Goal: Task Accomplishment & Management: Use online tool/utility

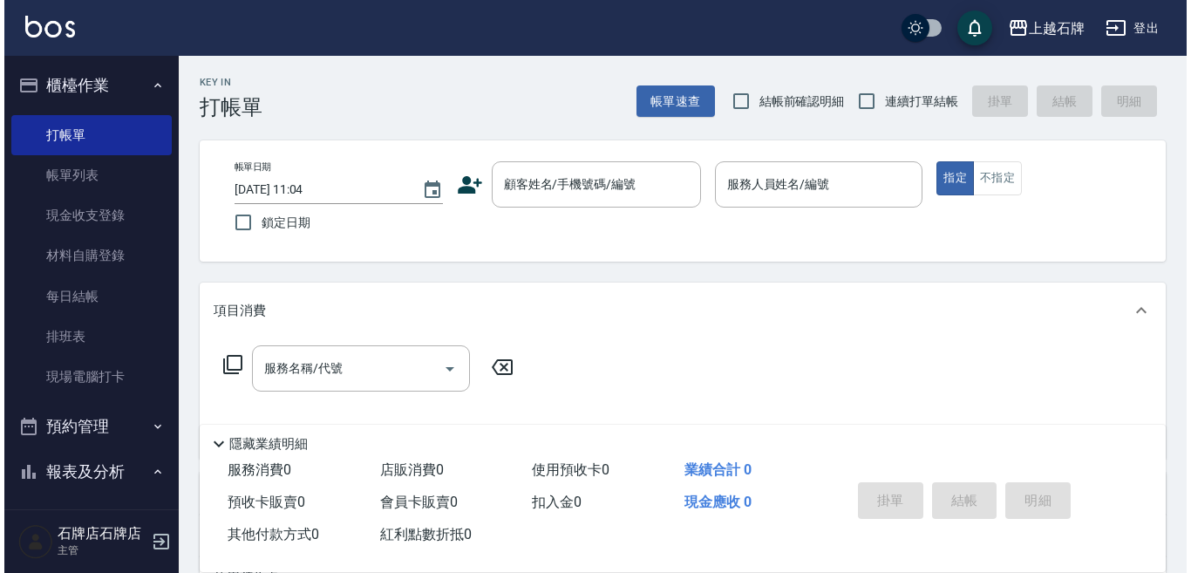
scroll to position [21, 0]
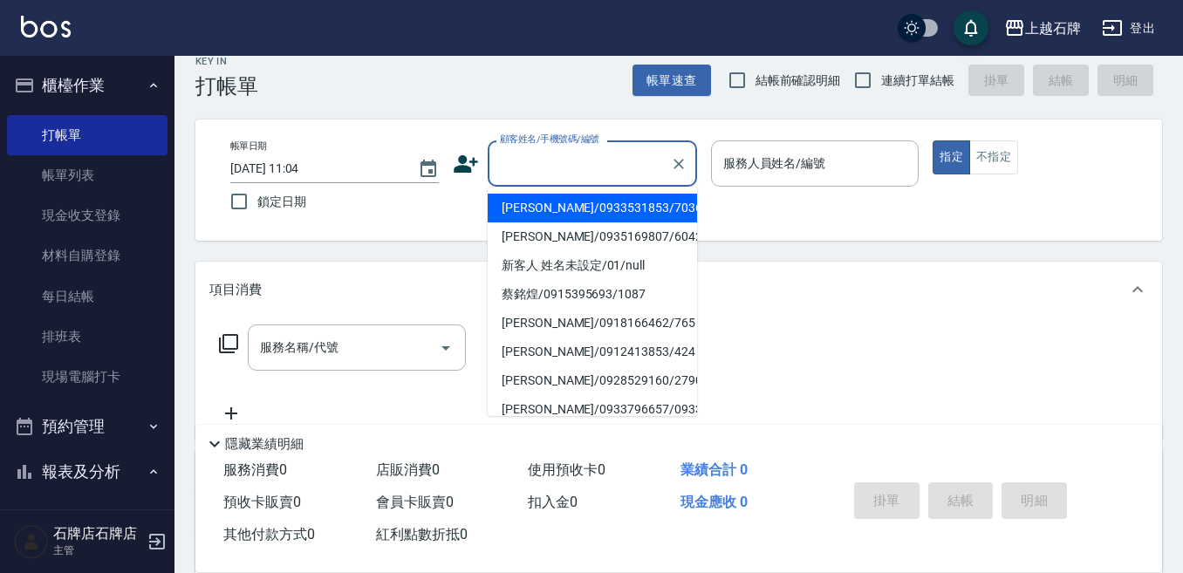
click at [572, 178] on input "顧客姓名/手機號碼/編號" at bounding box center [578, 163] width 167 height 31
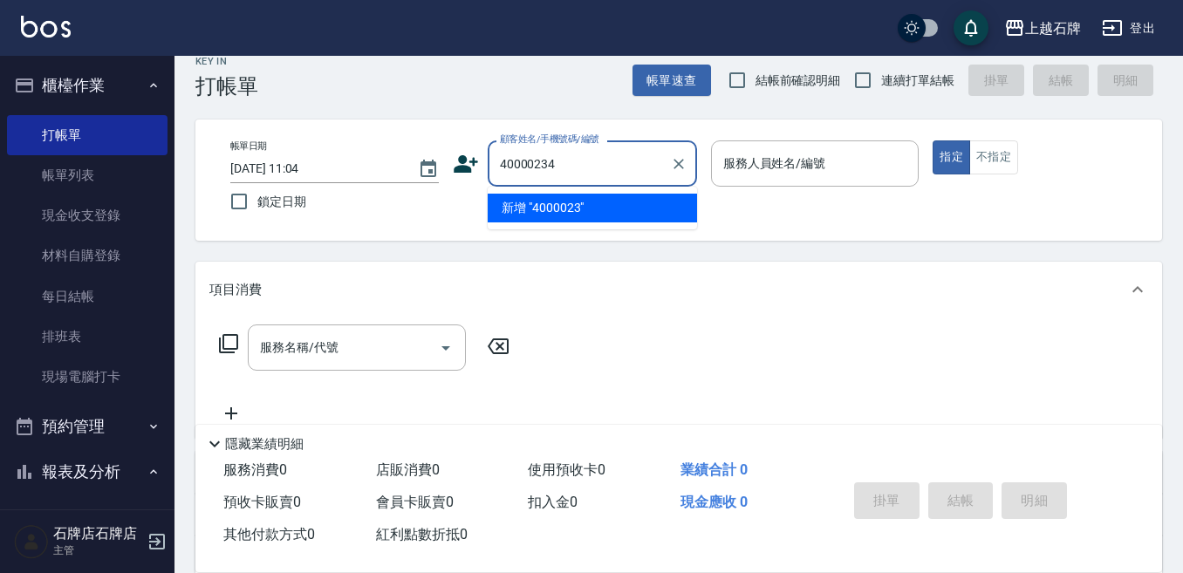
type input "400002345"
click at [628, 174] on input "400002345" at bounding box center [578, 163] width 167 height 31
click at [638, 170] on input "400002345" at bounding box center [578, 163] width 167 height 31
click at [635, 170] on input "400002345" at bounding box center [578, 163] width 167 height 31
drag, startPoint x: 606, startPoint y: 172, endPoint x: 618, endPoint y: 172, distance: 12.2
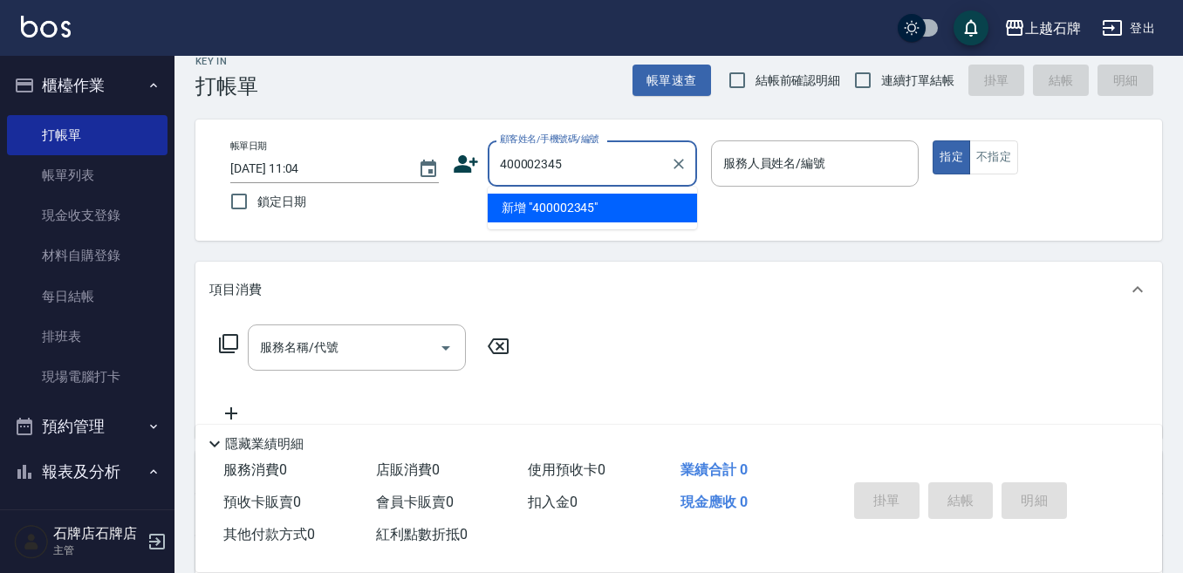
click at [618, 172] on input "400002345" at bounding box center [578, 163] width 167 height 31
click at [678, 167] on icon "Clear" at bounding box center [678, 163] width 17 height 17
click at [643, 203] on li "新增 "40000234"" at bounding box center [591, 208] width 209 height 29
type input "40000234"
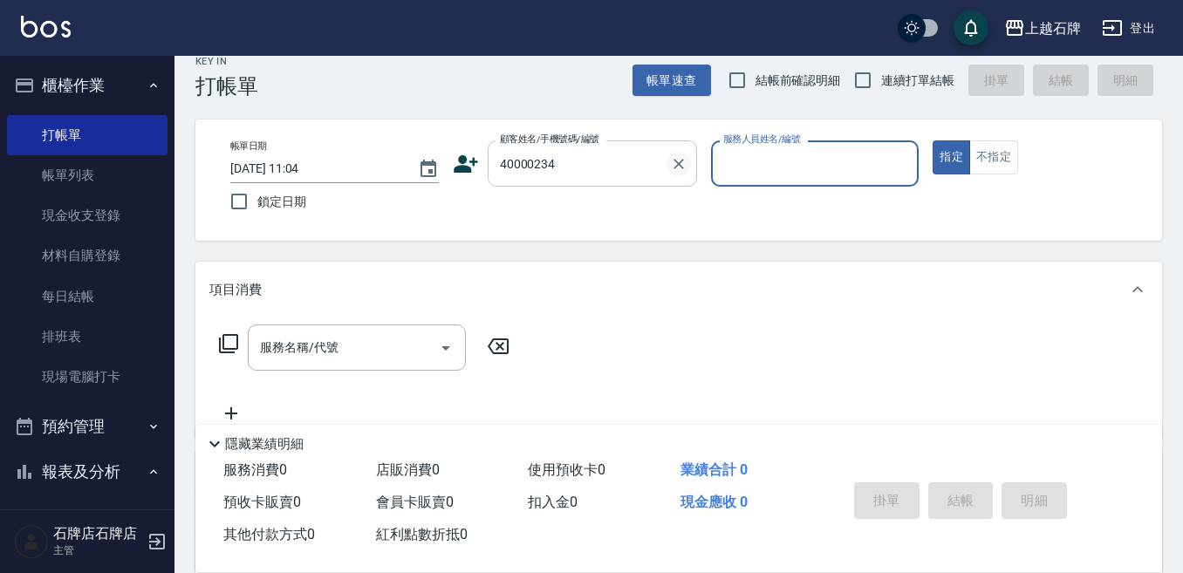
click at [680, 164] on icon "Clear" at bounding box center [678, 163] width 17 height 17
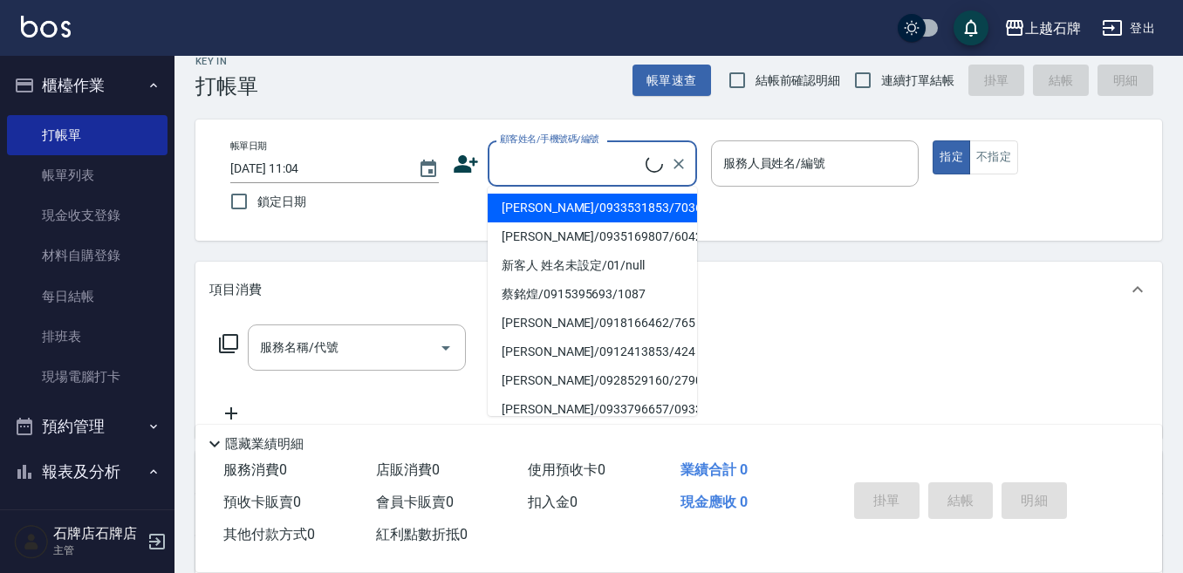
click at [531, 175] on input "顧客姓名/手機號碼/編號" at bounding box center [570, 163] width 150 height 31
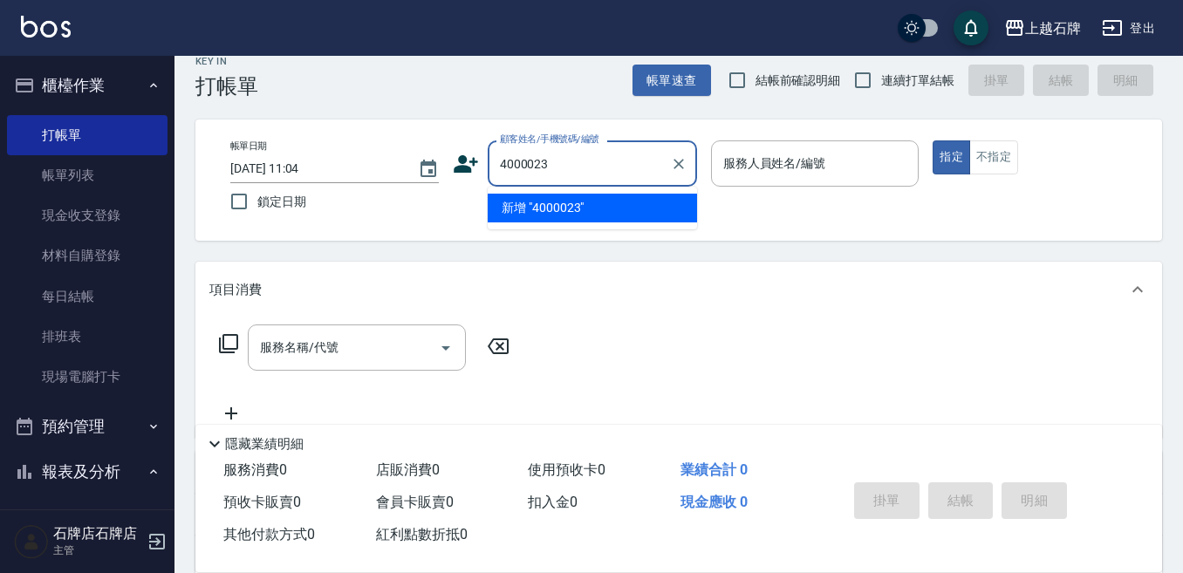
type input "40000234"
click at [679, 165] on icon "Clear" at bounding box center [678, 164] width 10 height 10
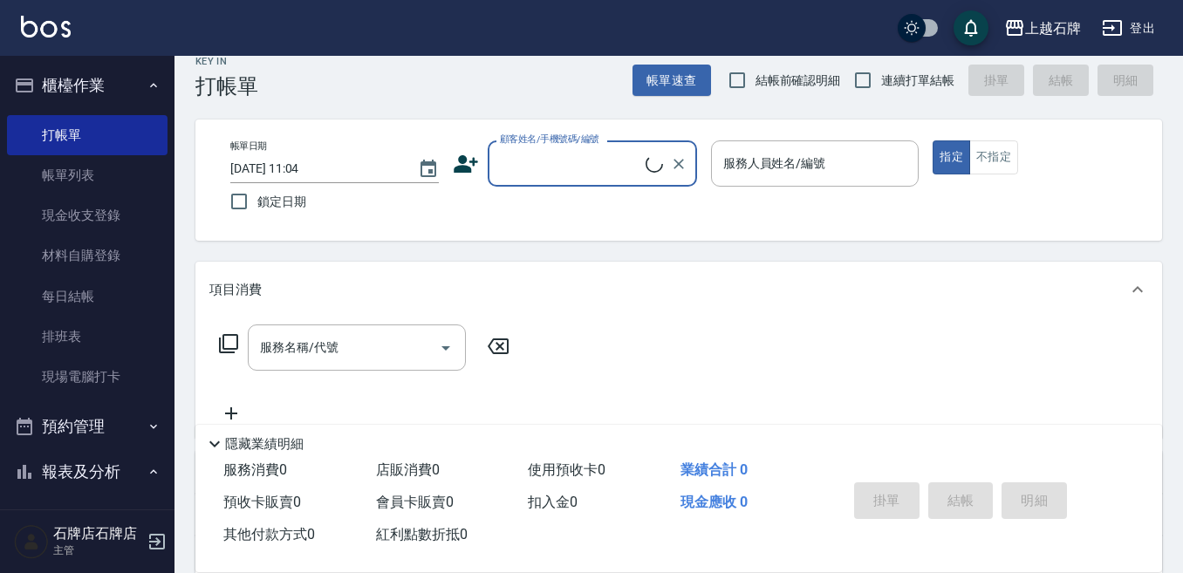
click at [536, 160] on input "顧客姓名/手機號碼/編號" at bounding box center [570, 163] width 150 height 31
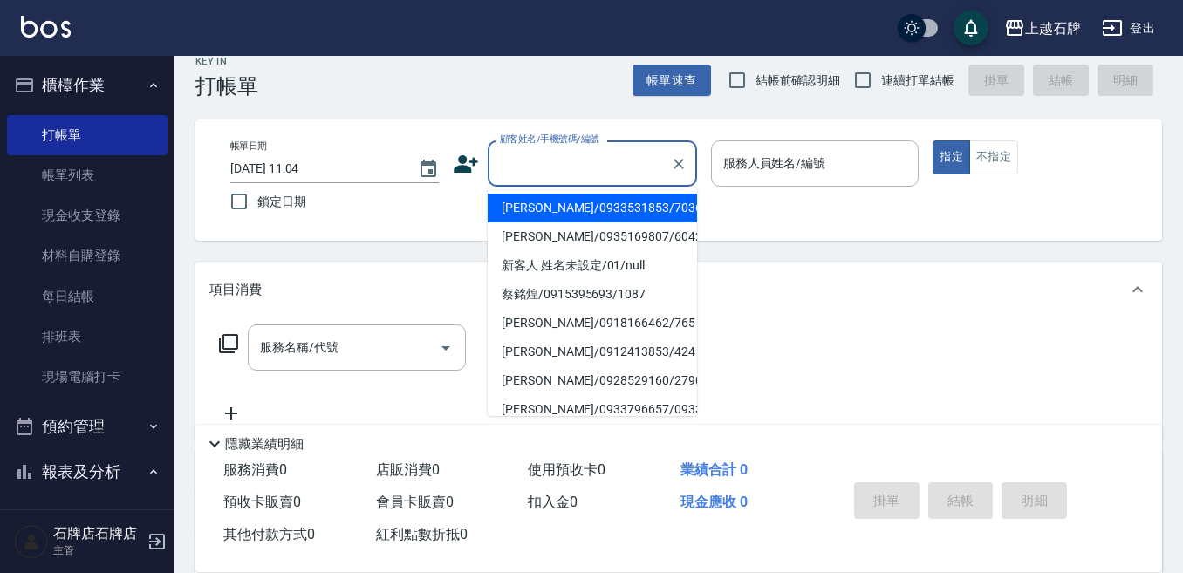
click at [531, 160] on input "顧客姓名/手機號碼/編號" at bounding box center [578, 163] width 167 height 31
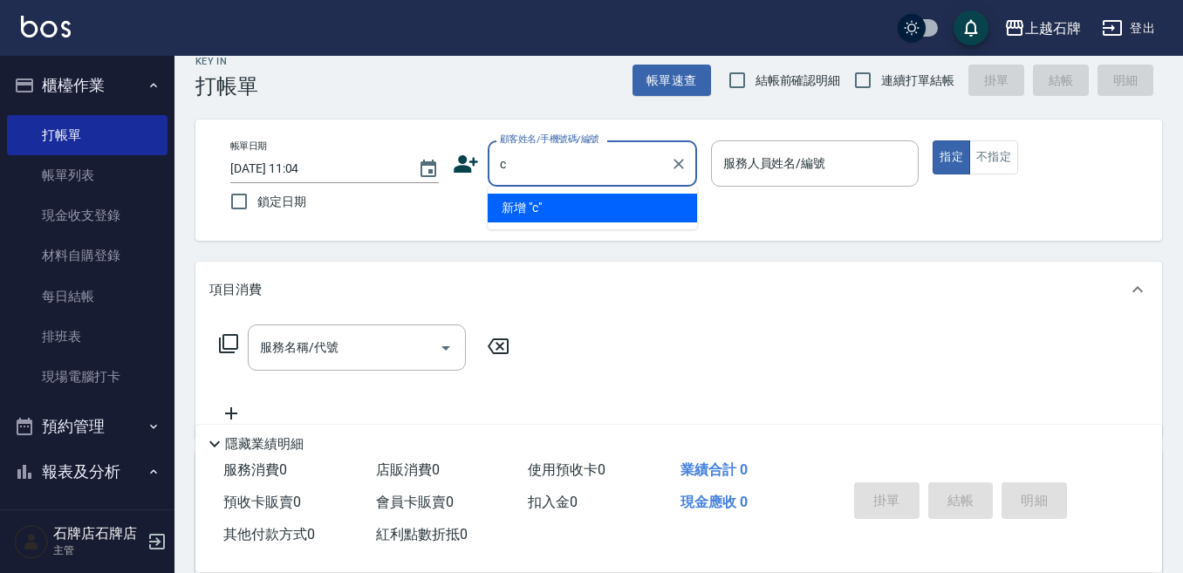
type input "cj"
click at [676, 167] on icon "Clear" at bounding box center [678, 163] width 17 height 17
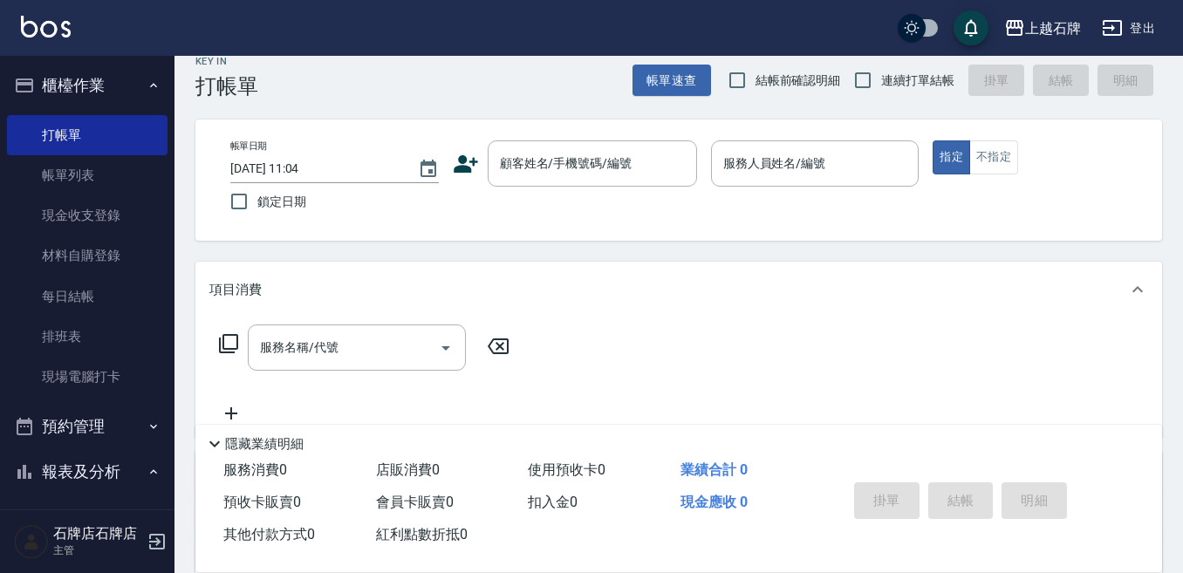
click at [461, 158] on icon at bounding box center [465, 163] width 24 height 17
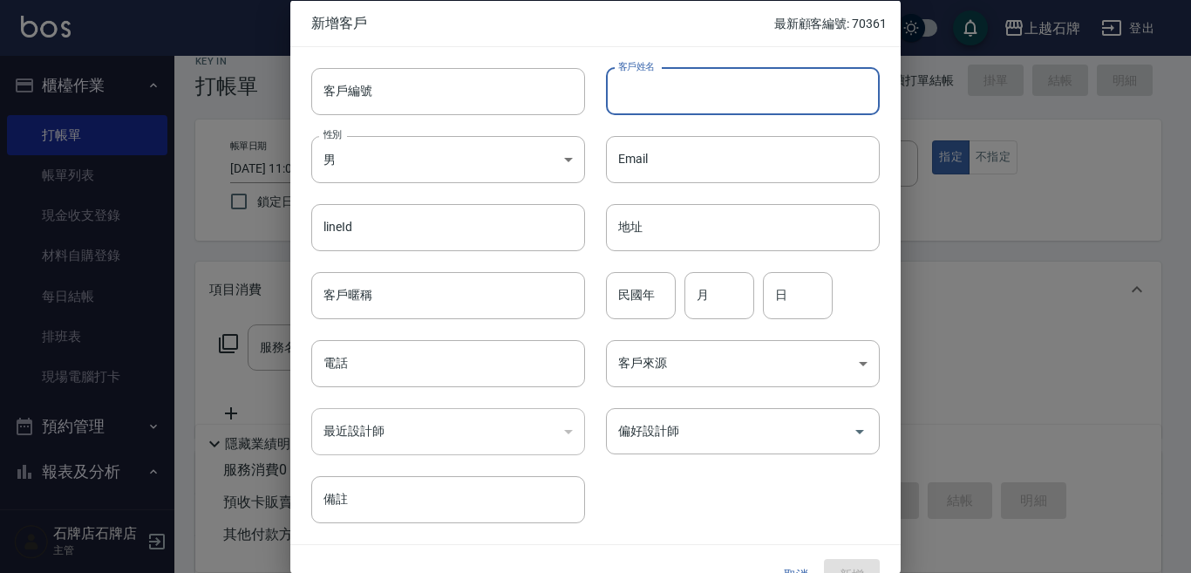
click at [693, 99] on input "客戶姓名" at bounding box center [743, 90] width 274 height 47
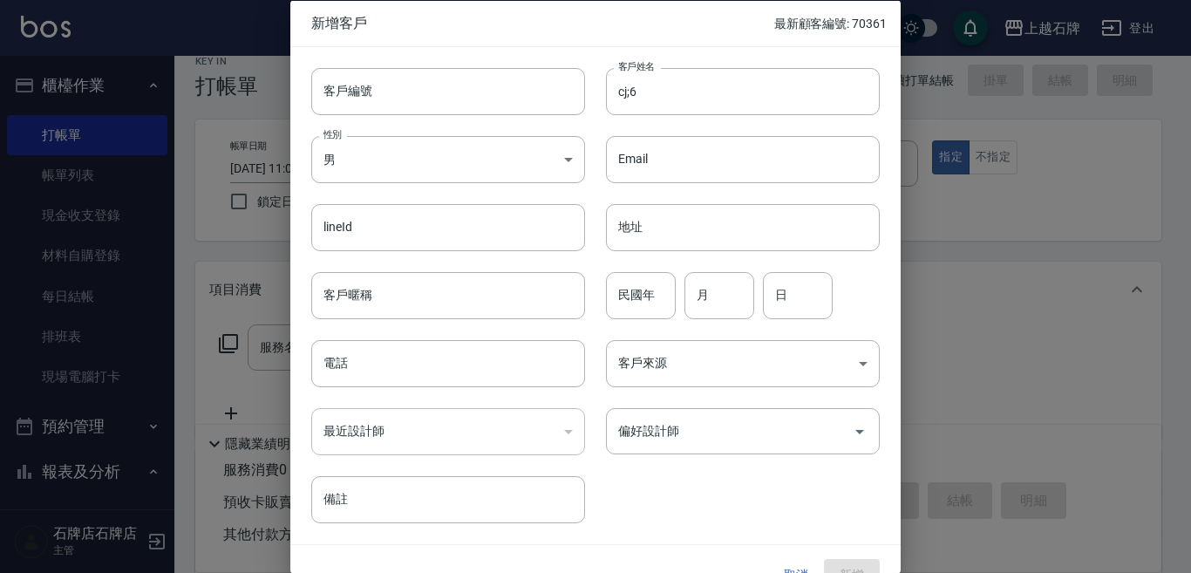
drag, startPoint x: 409, startPoint y: 8, endPoint x: 581, endPoint y: 58, distance: 179.1
click at [416, 10] on div "新增客戶 最新顧客編號: 70361" at bounding box center [595, 22] width 610 height 45
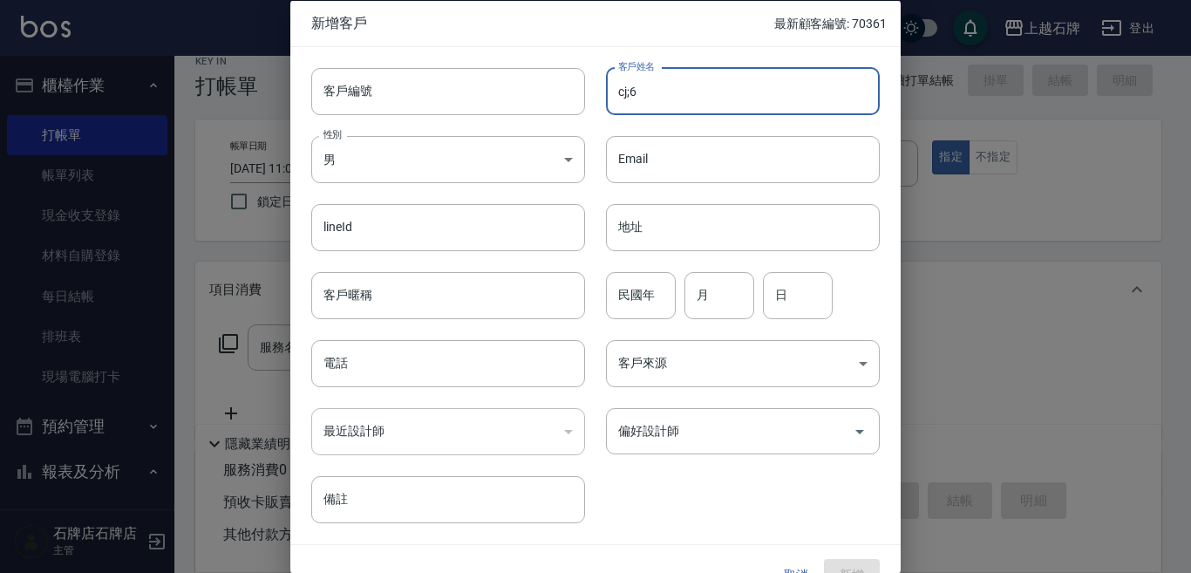
click at [759, 111] on input "cj;6" at bounding box center [743, 90] width 274 height 47
click at [757, 106] on input "cj;6" at bounding box center [743, 90] width 274 height 47
click at [758, 106] on input "cj;6" at bounding box center [743, 90] width 274 height 47
click at [755, 106] on input "cj;6" at bounding box center [743, 90] width 274 height 47
click at [756, 106] on input "cj;6" at bounding box center [743, 90] width 274 height 47
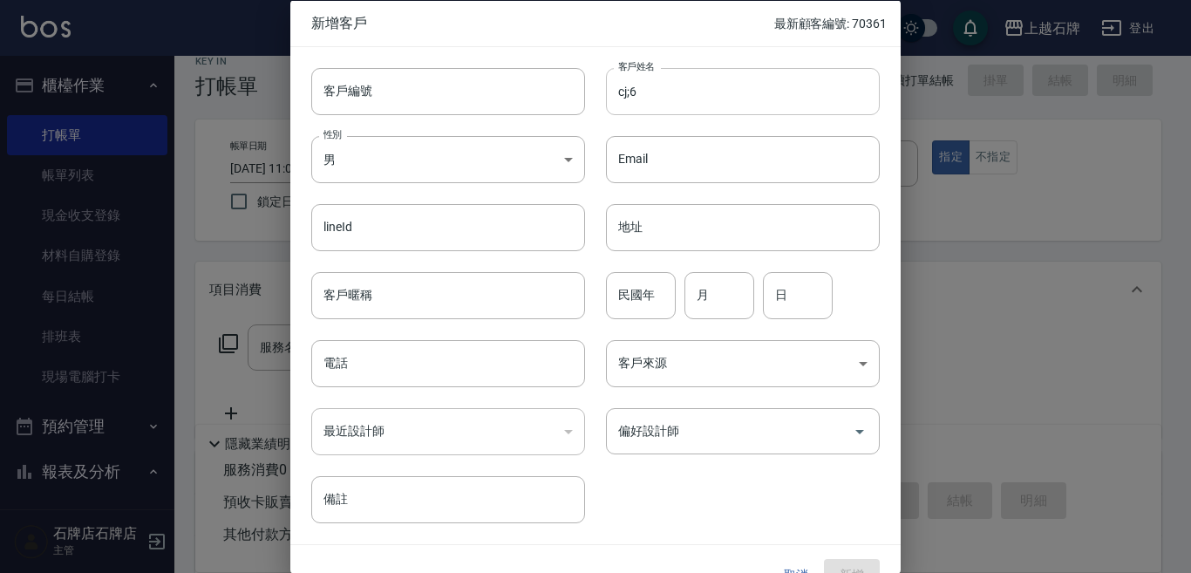
click at [647, 92] on input "cj;6" at bounding box center [743, 90] width 274 height 47
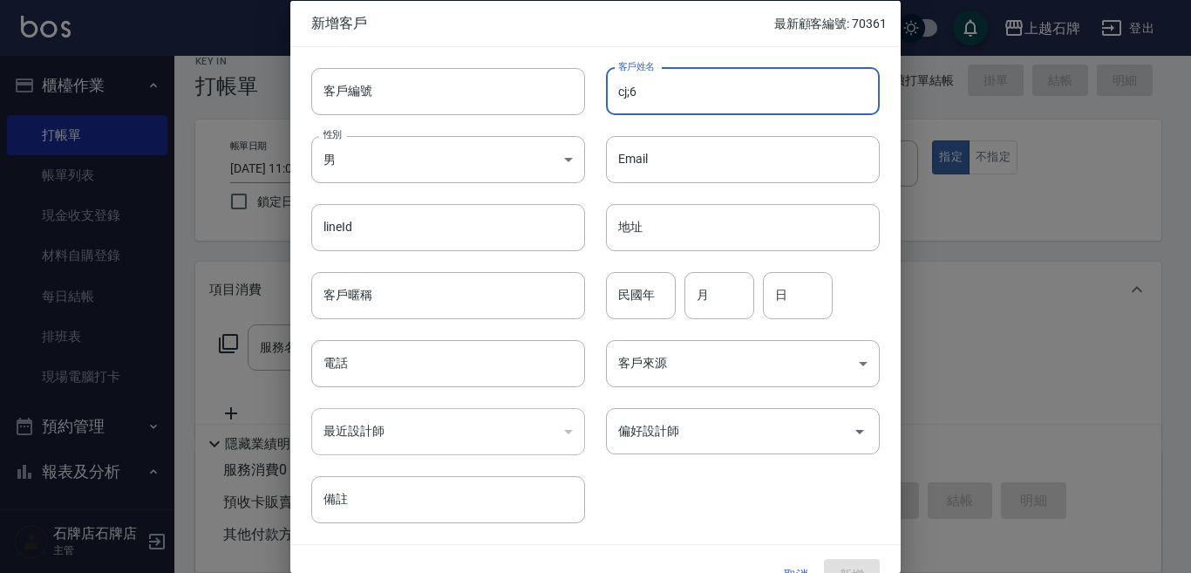
click at [647, 92] on input "cj;6" at bounding box center [743, 90] width 274 height 47
click at [649, 92] on input "cj;6" at bounding box center [743, 90] width 274 height 47
click at [637, 108] on input "cj;" at bounding box center [743, 90] width 274 height 47
click at [618, 91] on input "cj;" at bounding box center [743, 90] width 274 height 47
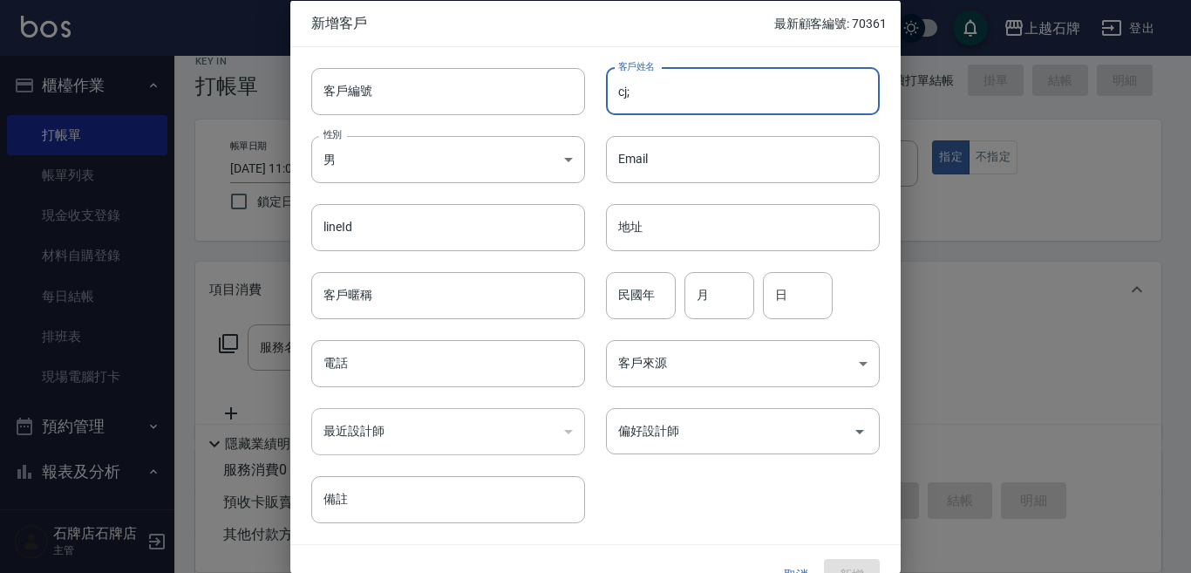
click at [618, 91] on input "cj;" at bounding box center [743, 90] width 274 height 47
click at [619, 93] on input ";" at bounding box center [743, 90] width 274 height 47
click at [624, 95] on input ";" at bounding box center [743, 90] width 274 height 47
click at [621, 92] on input ";" at bounding box center [743, 90] width 274 height 47
click at [620, 92] on input ";" at bounding box center [743, 90] width 274 height 47
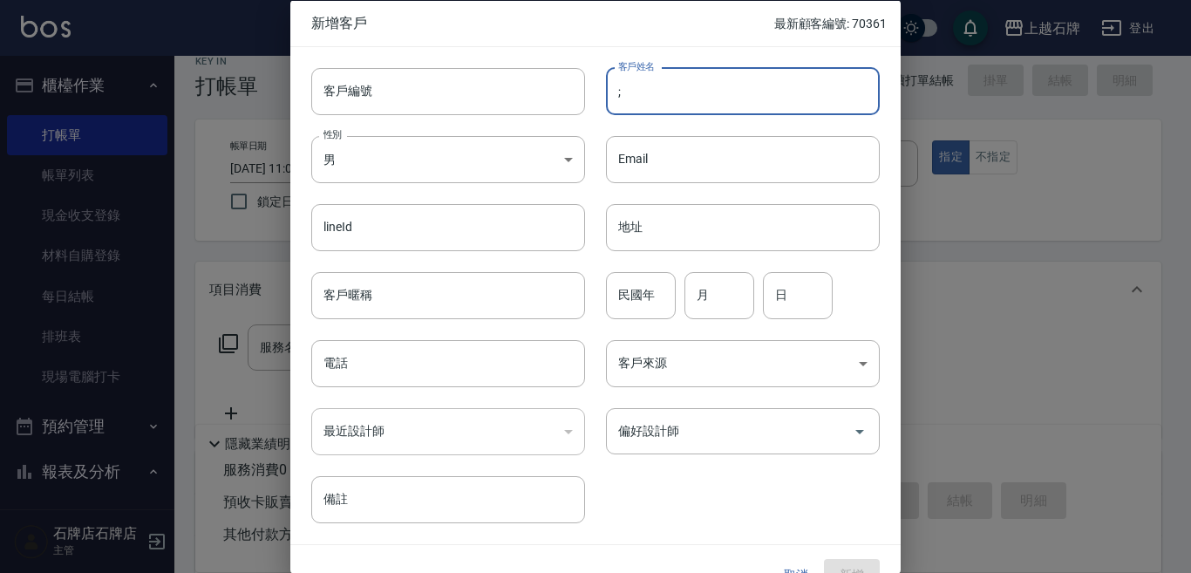
click at [615, 90] on input ";" at bounding box center [743, 90] width 274 height 47
click at [617, 88] on input ";" at bounding box center [743, 90] width 274 height 47
click at [621, 97] on input ";" at bounding box center [743, 90] width 274 height 47
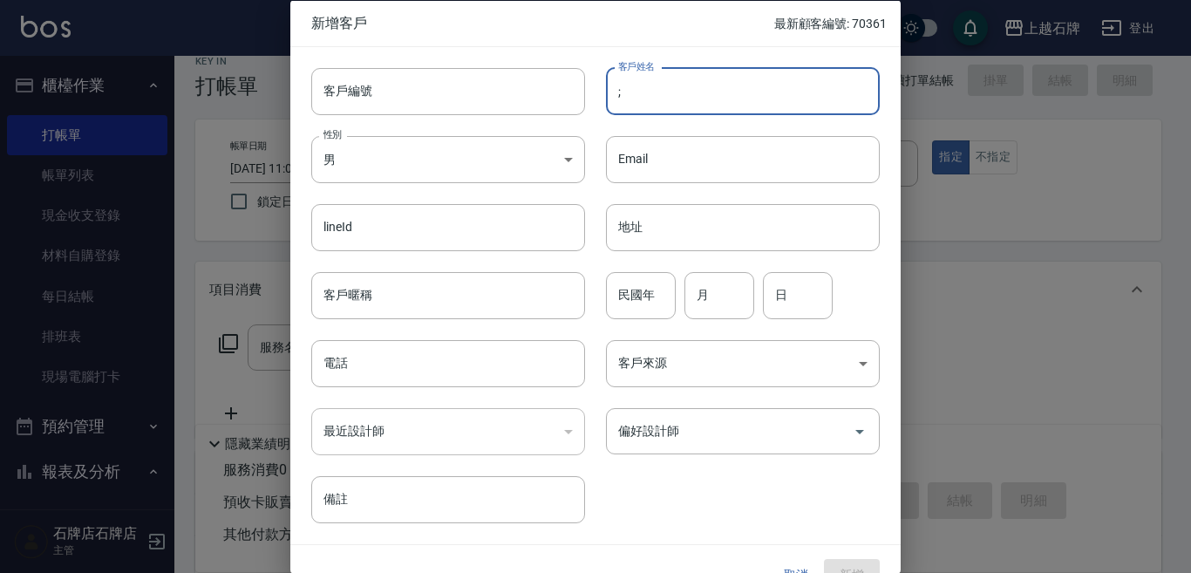
click at [617, 90] on input ";" at bounding box center [743, 90] width 274 height 47
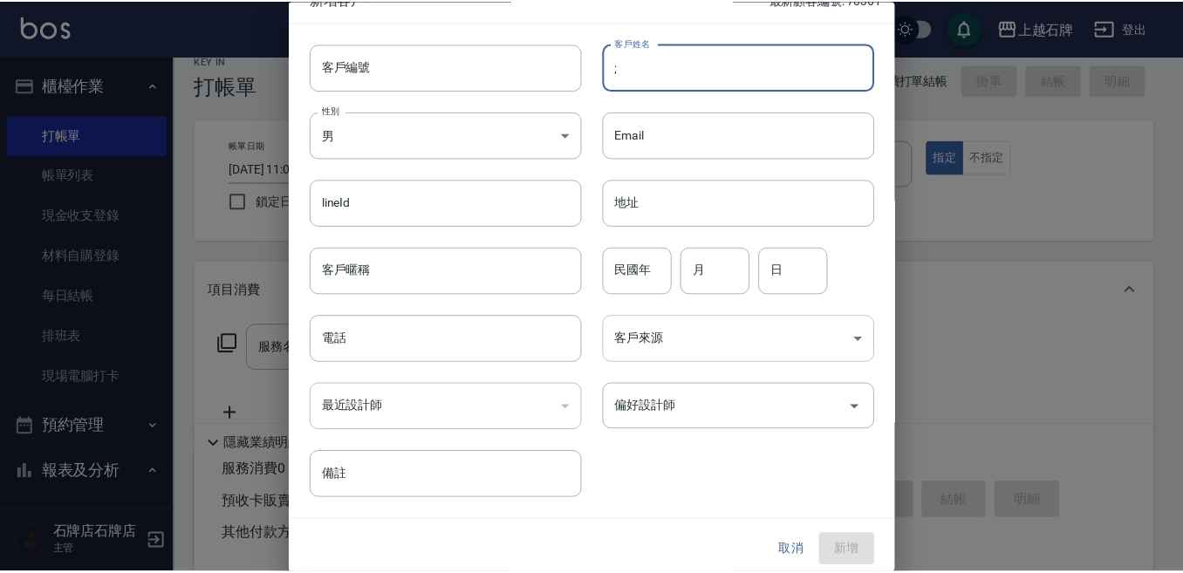
scroll to position [31, 0]
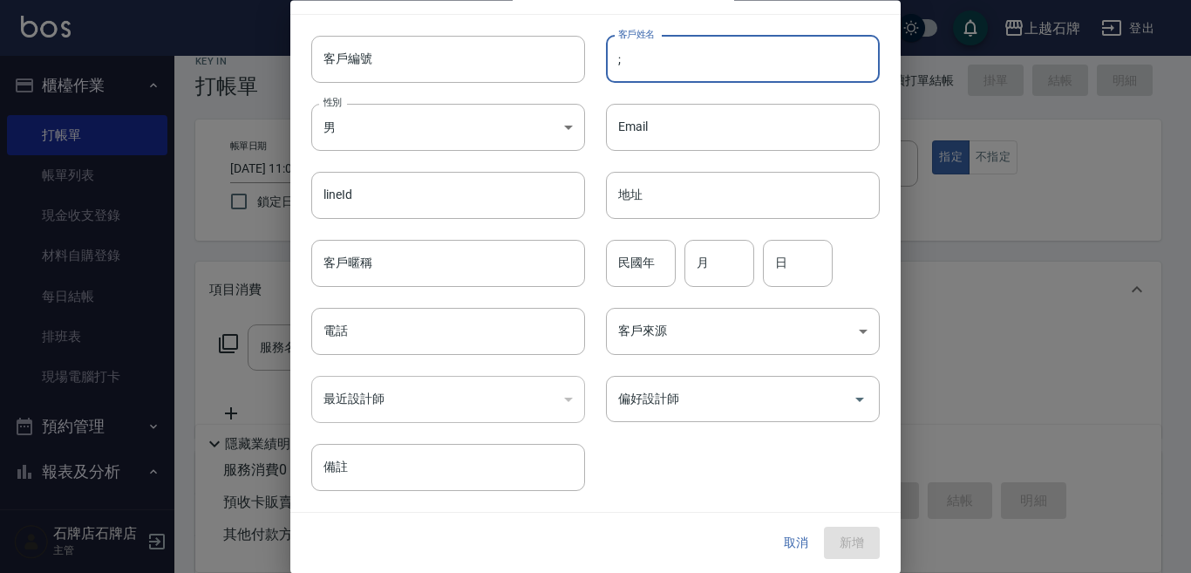
type input ";"
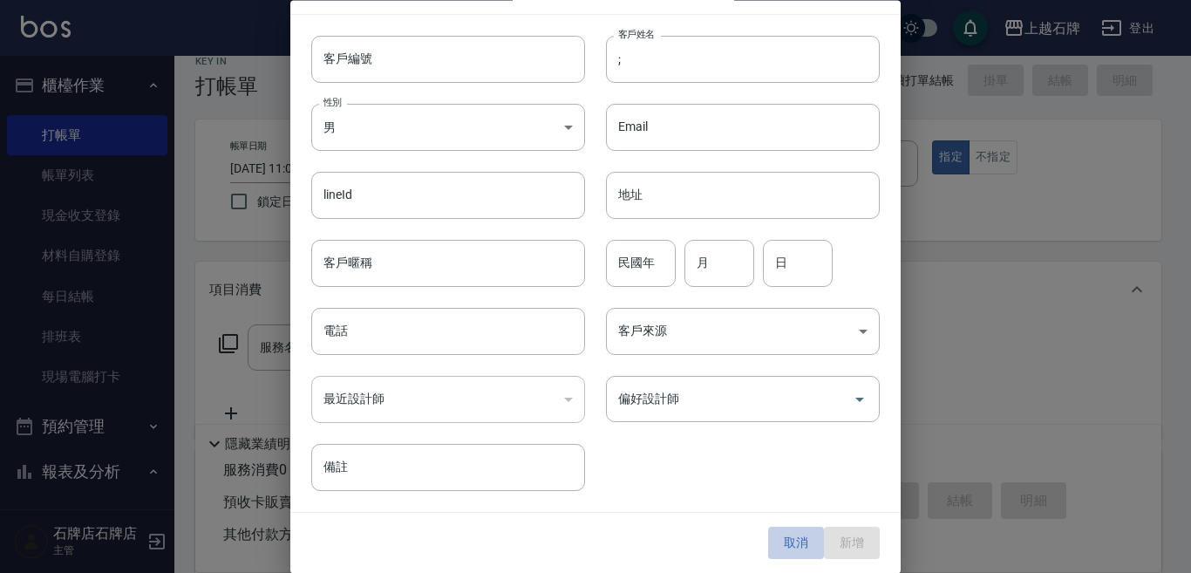
click at [769, 539] on button "取消" at bounding box center [796, 544] width 56 height 32
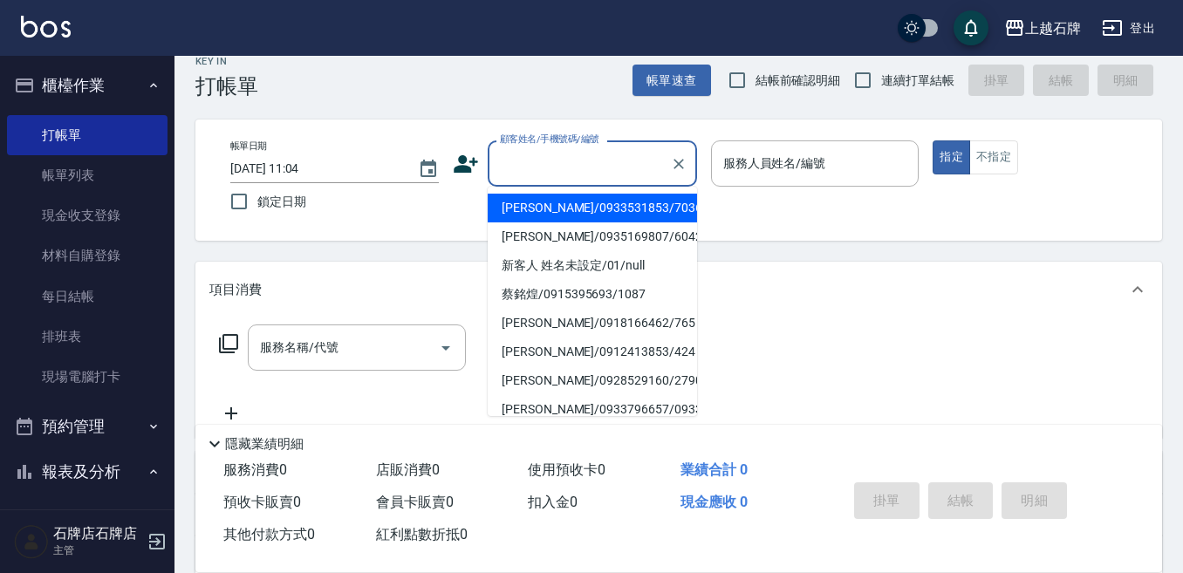
click at [521, 167] on input "顧客姓名/手機號碼/編號" at bounding box center [578, 163] width 167 height 31
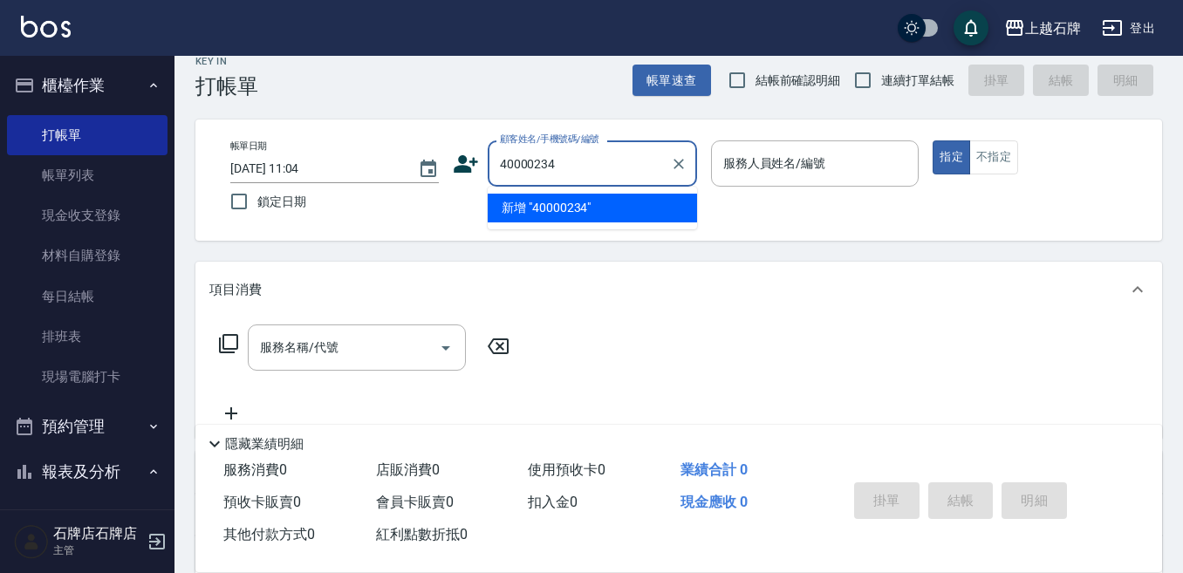
click at [579, 212] on li "新增 "40000234"" at bounding box center [591, 208] width 209 height 29
type input "40000234"
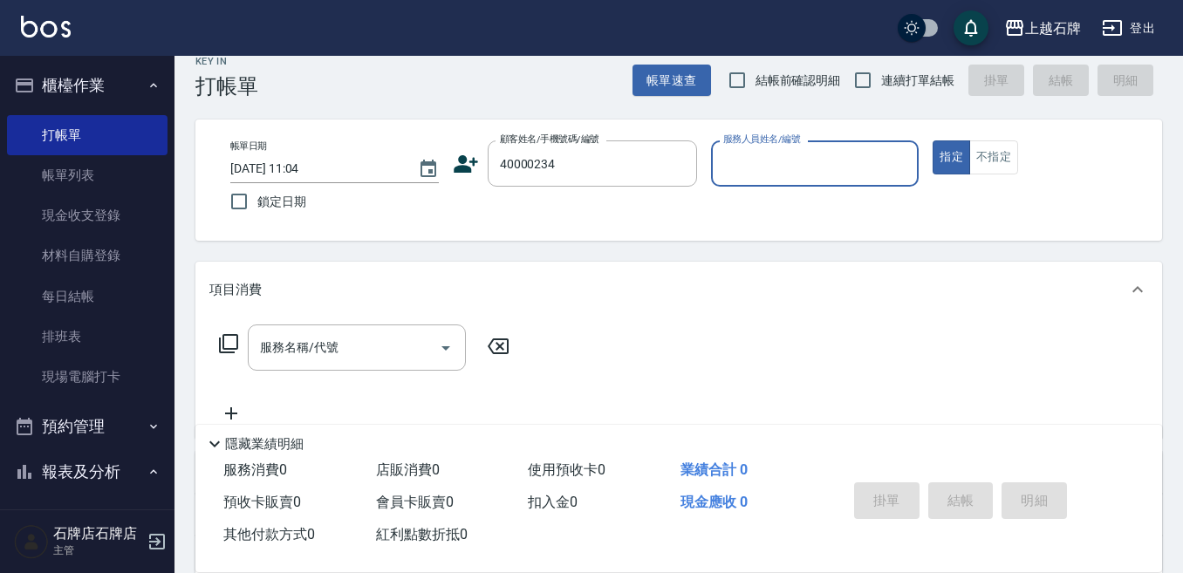
click at [779, 166] on input "服務人員姓名/編號" at bounding box center [815, 163] width 193 height 31
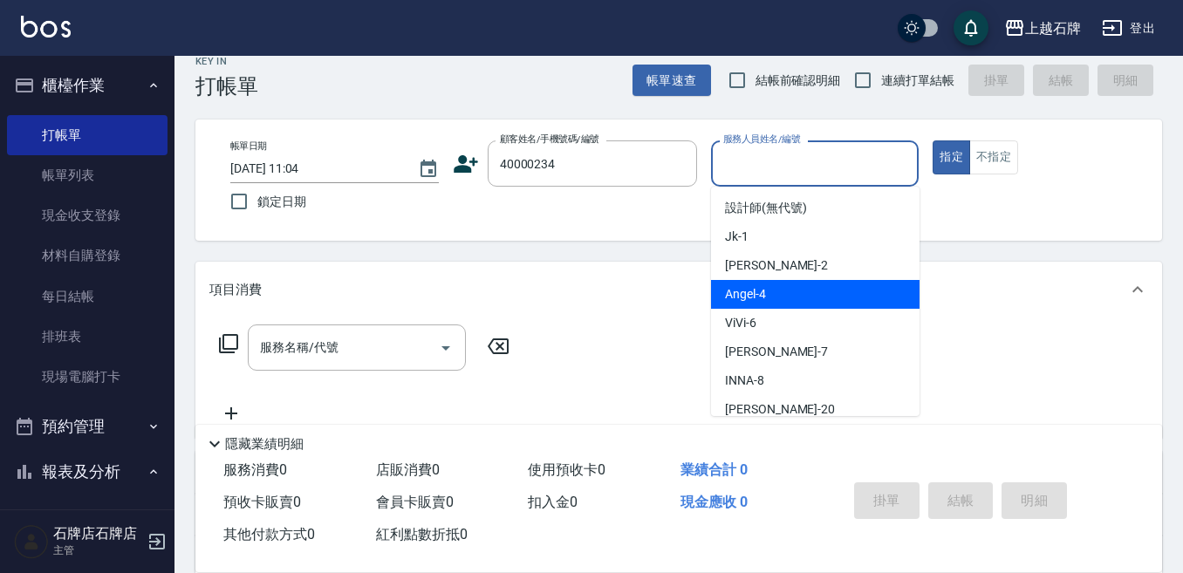
drag, startPoint x: 832, startPoint y: 291, endPoint x: 360, endPoint y: 321, distance: 472.7
click at [831, 291] on div "[PERSON_NAME] -4" at bounding box center [815, 294] width 208 height 29
type input "[PERSON_NAME]-4"
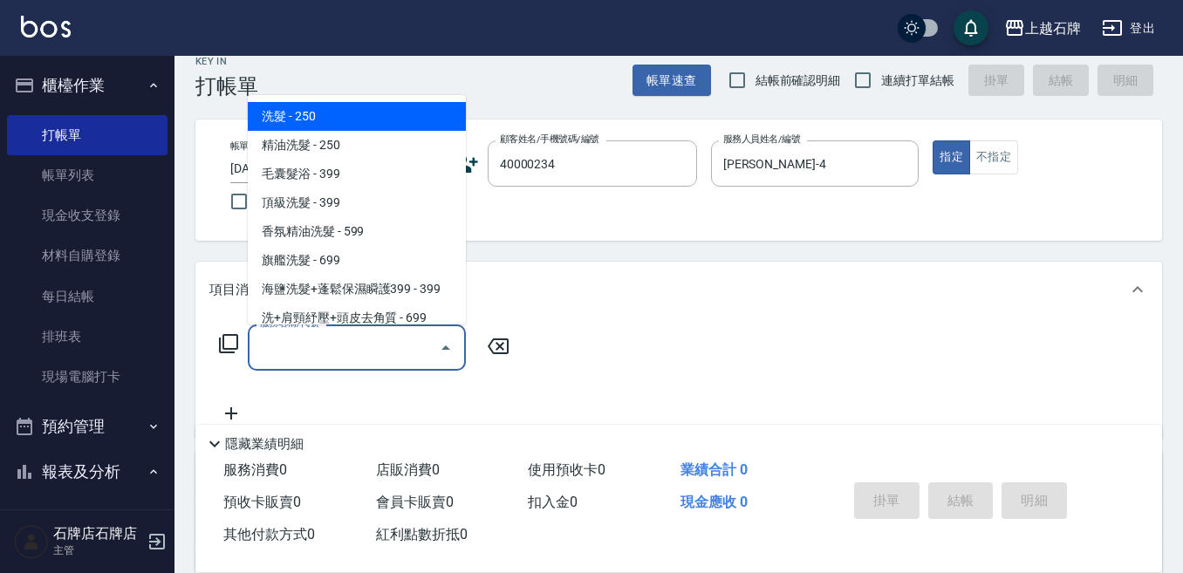
click at [374, 357] on input "服務名稱/代號" at bounding box center [344, 347] width 176 height 31
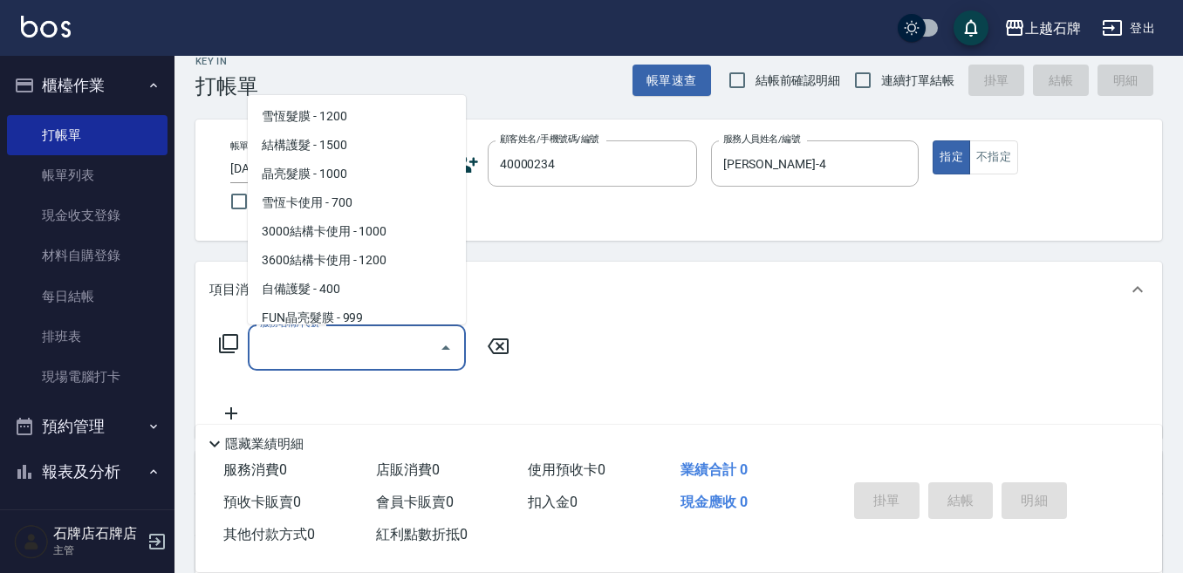
scroll to position [1919, 0]
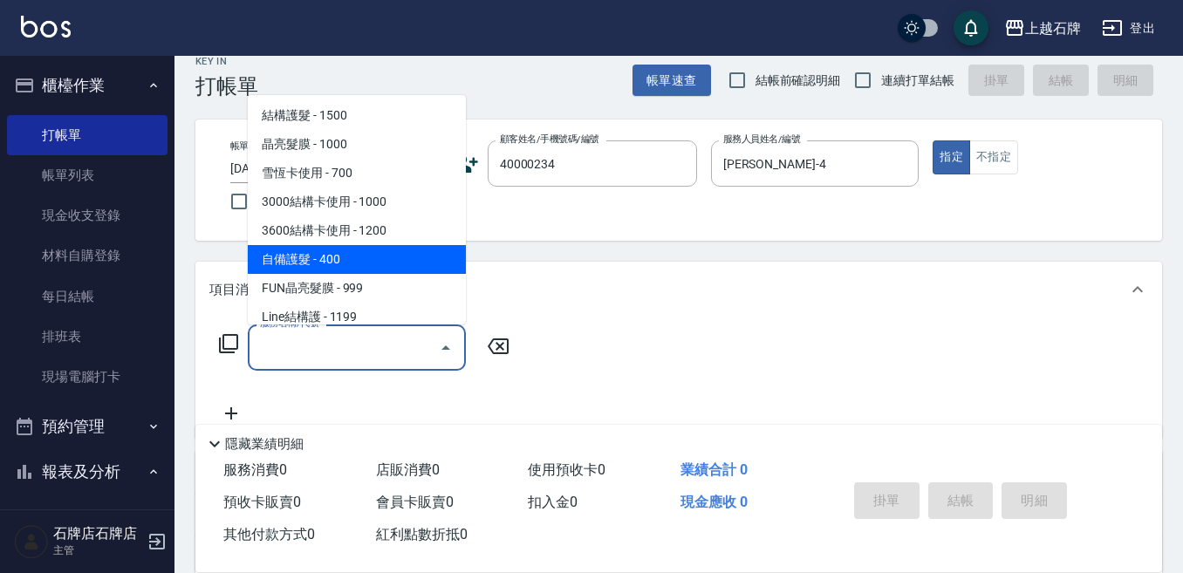
click at [360, 259] on span "自備護髮 - 400" at bounding box center [357, 259] width 218 height 29
type input "自備護髮(510)"
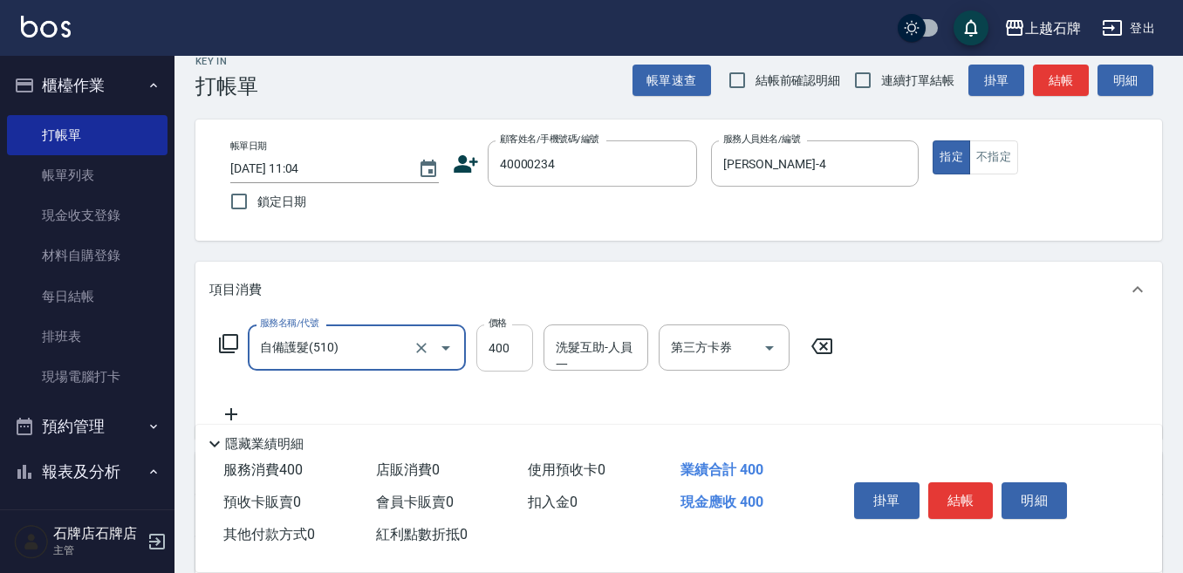
click at [517, 349] on input "400" at bounding box center [504, 347] width 57 height 47
type input "500"
click at [965, 485] on button "結帳" at bounding box center [960, 500] width 65 height 37
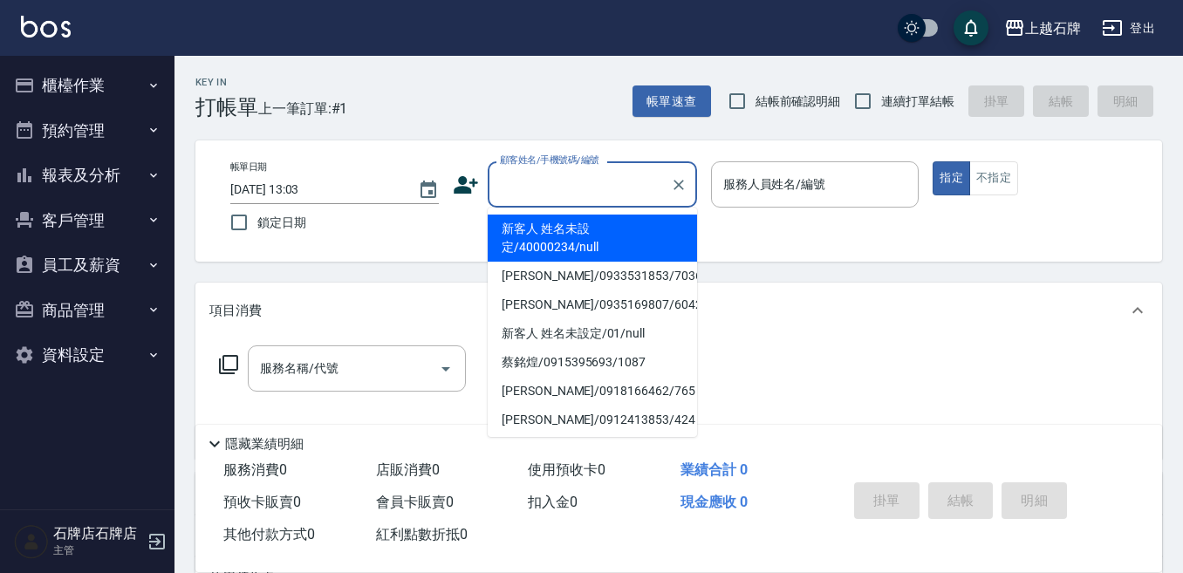
click at [575, 181] on input "顧客姓名/手機號碼/編號" at bounding box center [578, 184] width 167 height 31
click at [592, 235] on li "新客人 姓名未設定/40000234/null" at bounding box center [591, 238] width 209 height 47
type input "新客人 姓名未設定/40000234/null"
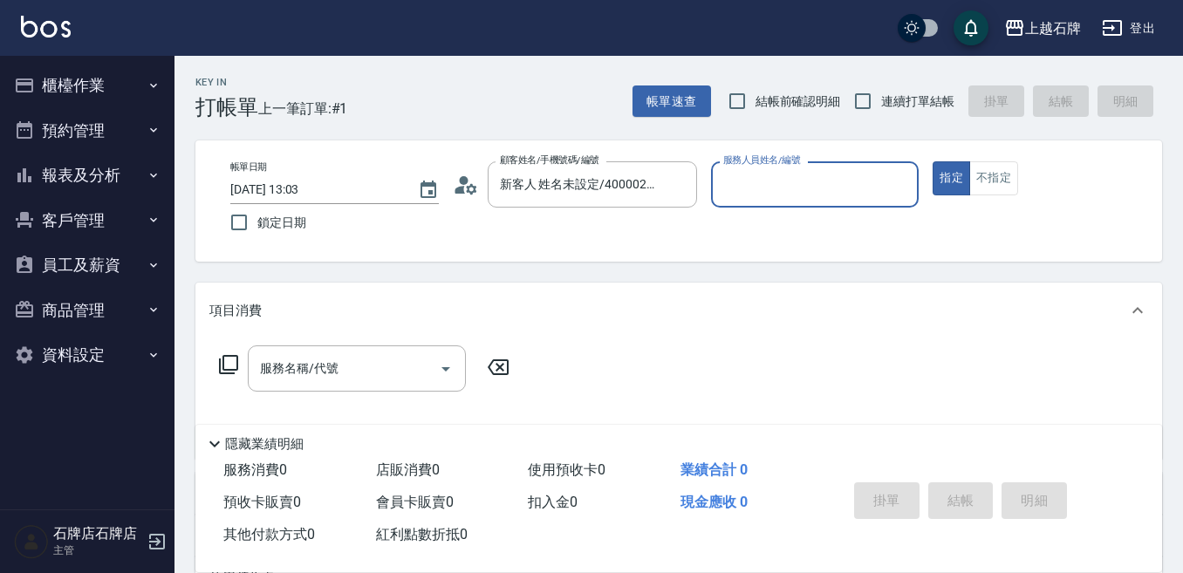
click at [789, 186] on input "服務人員姓名/編號" at bounding box center [815, 184] width 193 height 31
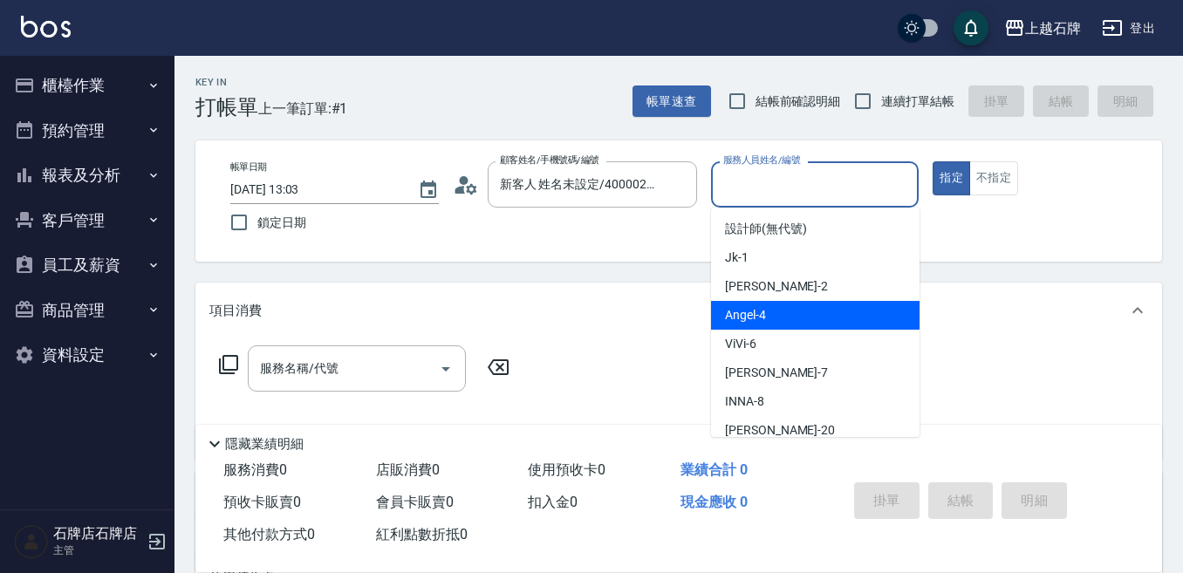
click at [813, 310] on div "[PERSON_NAME] -4" at bounding box center [815, 315] width 208 height 29
type input "[PERSON_NAME]-4"
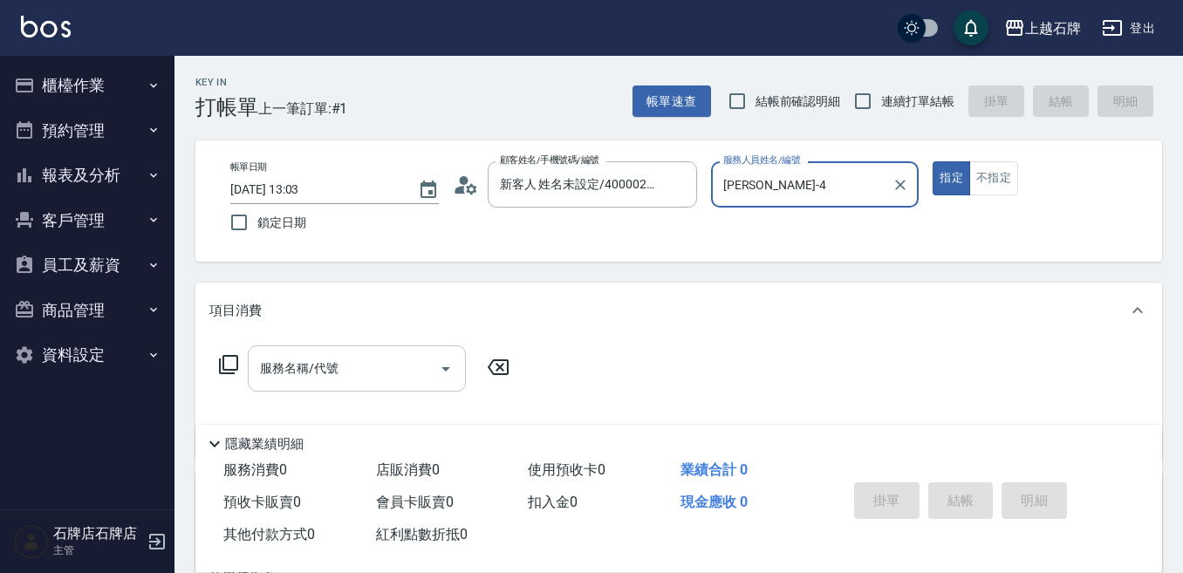
click at [362, 380] on input "服務名稱/代號" at bounding box center [344, 368] width 176 height 31
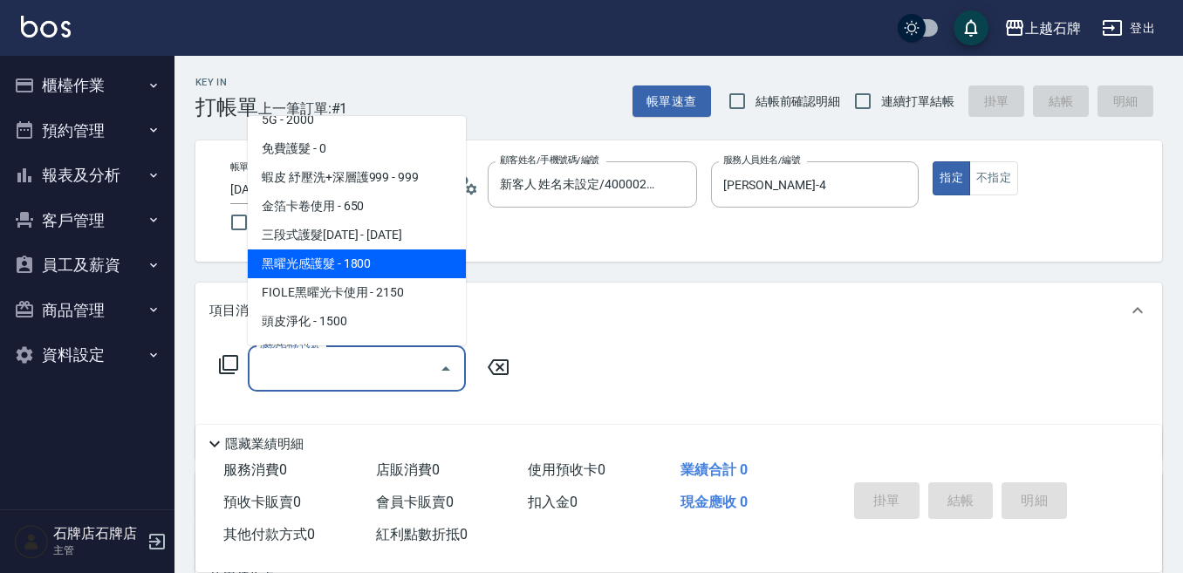
scroll to position [2006, 0]
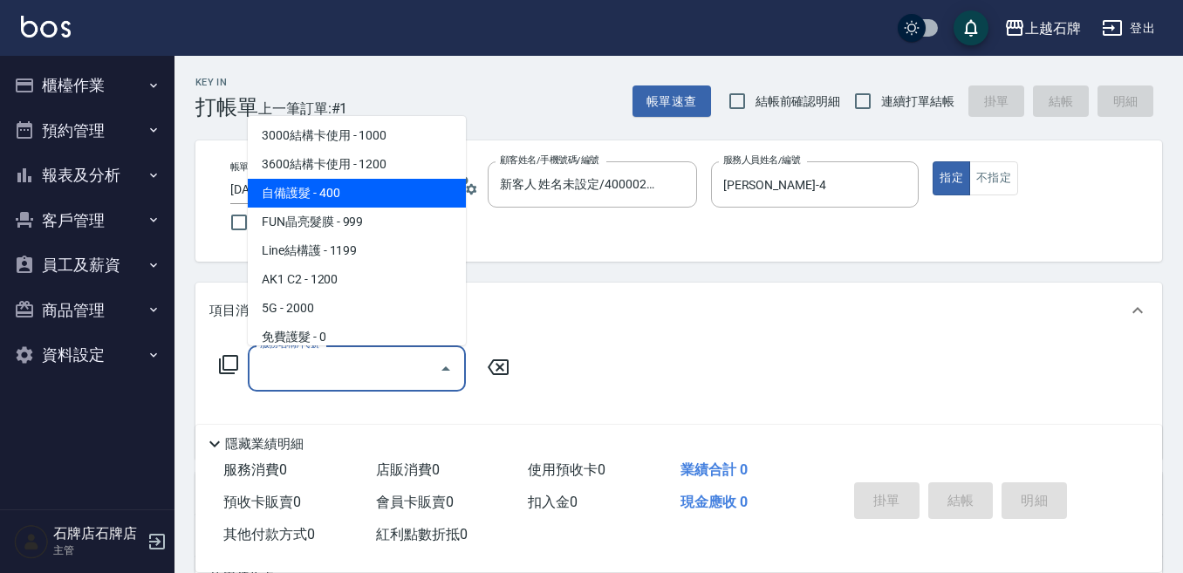
click at [375, 194] on span "自備護髮 - 400" at bounding box center [357, 193] width 218 height 29
type input "自備護髮(510)"
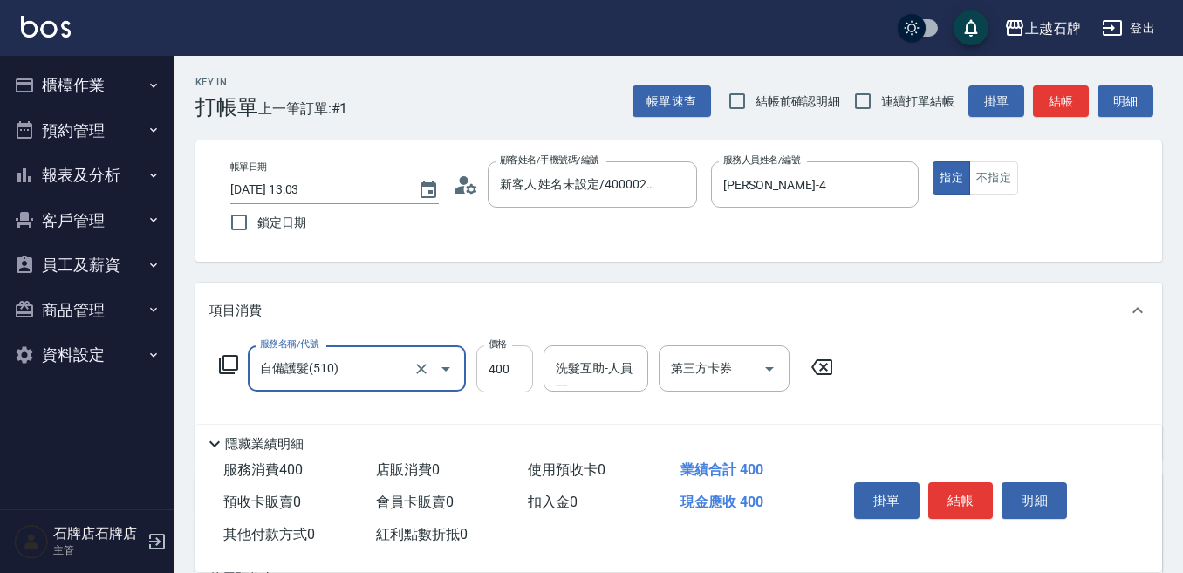
click at [503, 367] on input "400" at bounding box center [504, 368] width 57 height 47
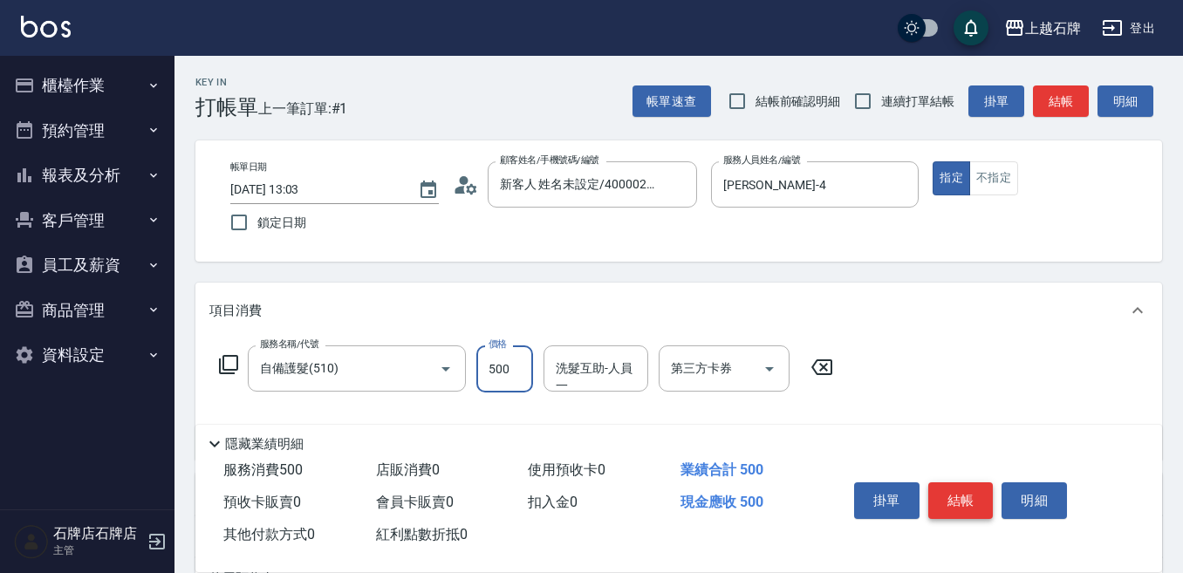
type input "500"
click at [981, 489] on button "結帳" at bounding box center [960, 500] width 65 height 37
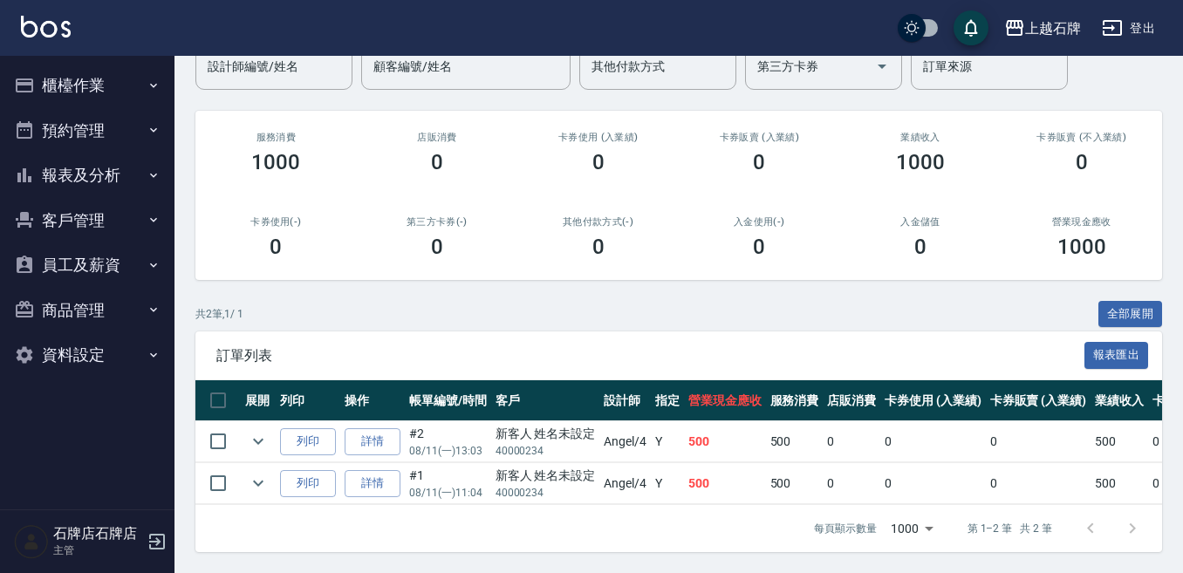
scroll to position [174, 0]
click at [375, 429] on link "詳情" at bounding box center [372, 441] width 56 height 27
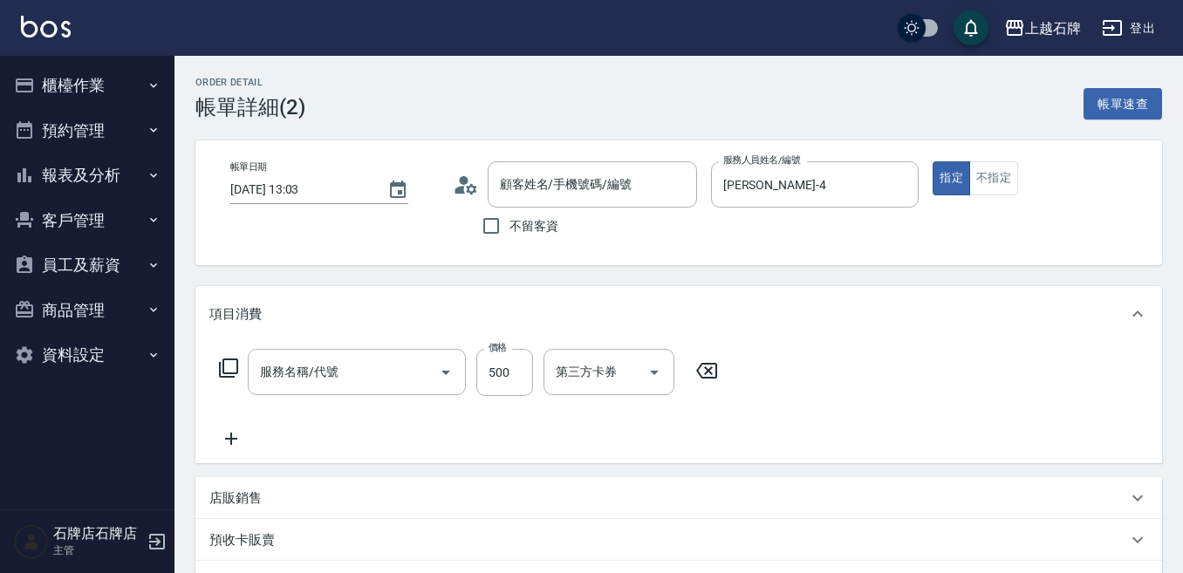
type input "[DATE] 13:03"
type input "[PERSON_NAME]-4"
type input "自備護髮(510)"
type input "新客人 姓名未設定/40000234/null"
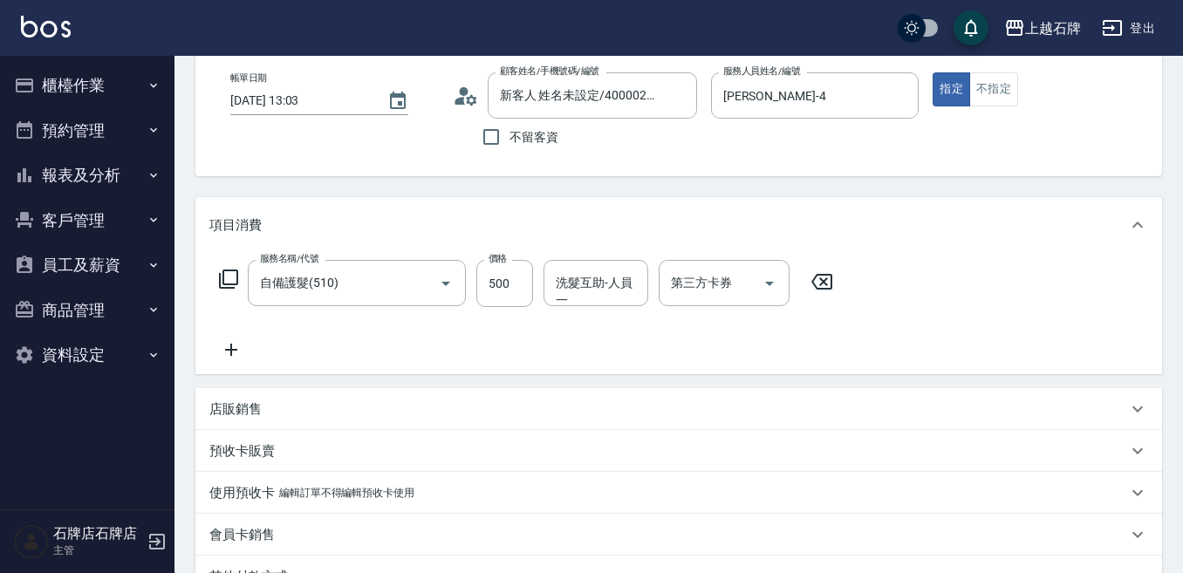
scroll to position [87, 0]
click at [823, 283] on icon at bounding box center [821, 284] width 21 height 16
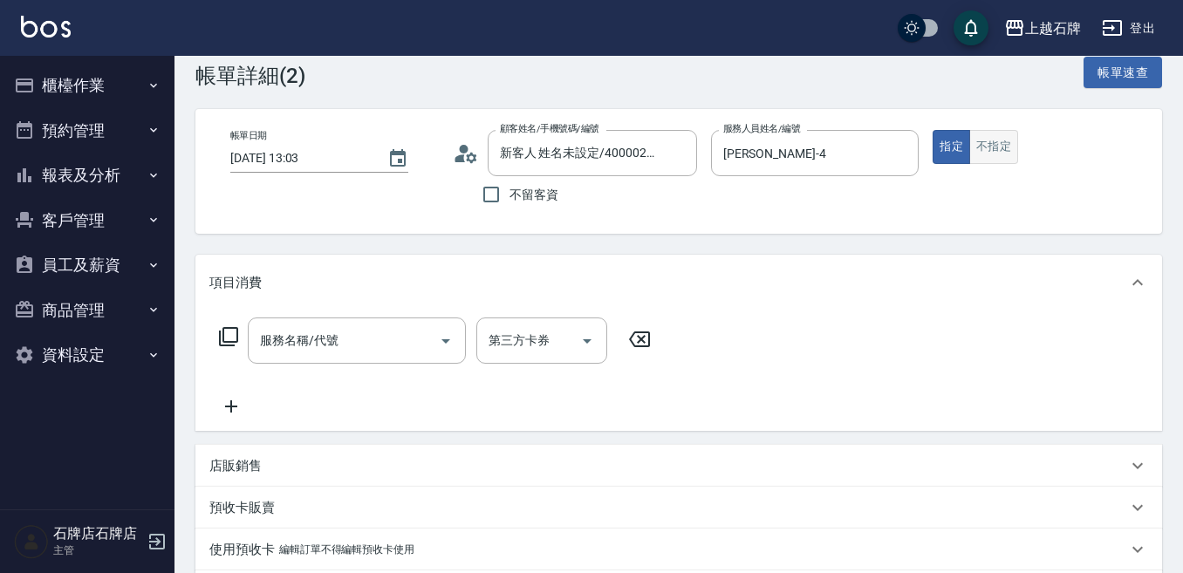
scroll to position [0, 0]
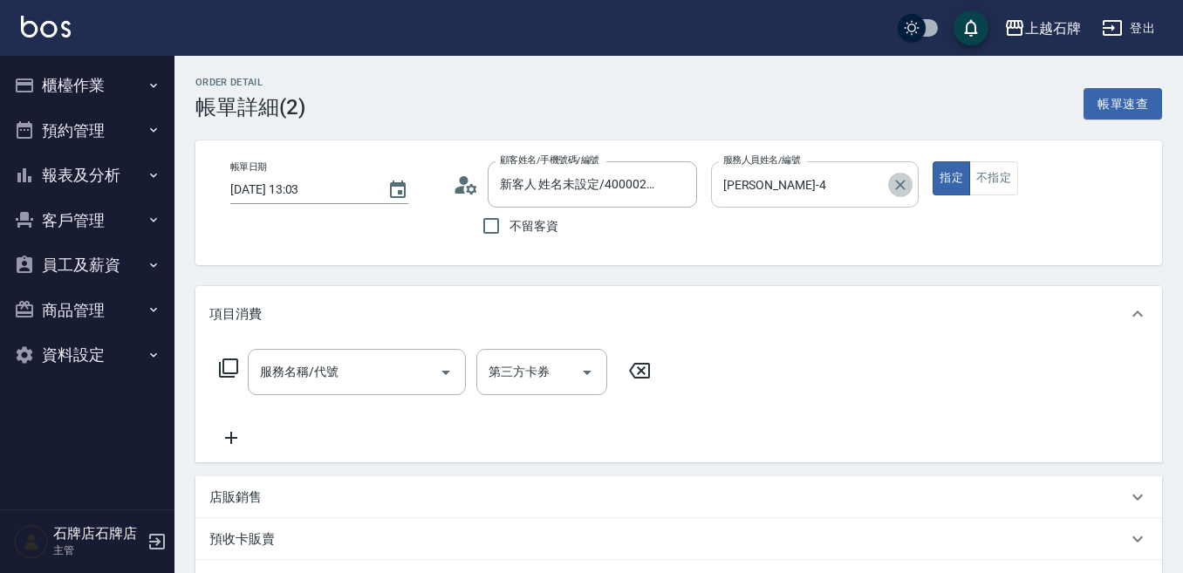
click at [901, 182] on icon "Clear" at bounding box center [899, 184] width 17 height 17
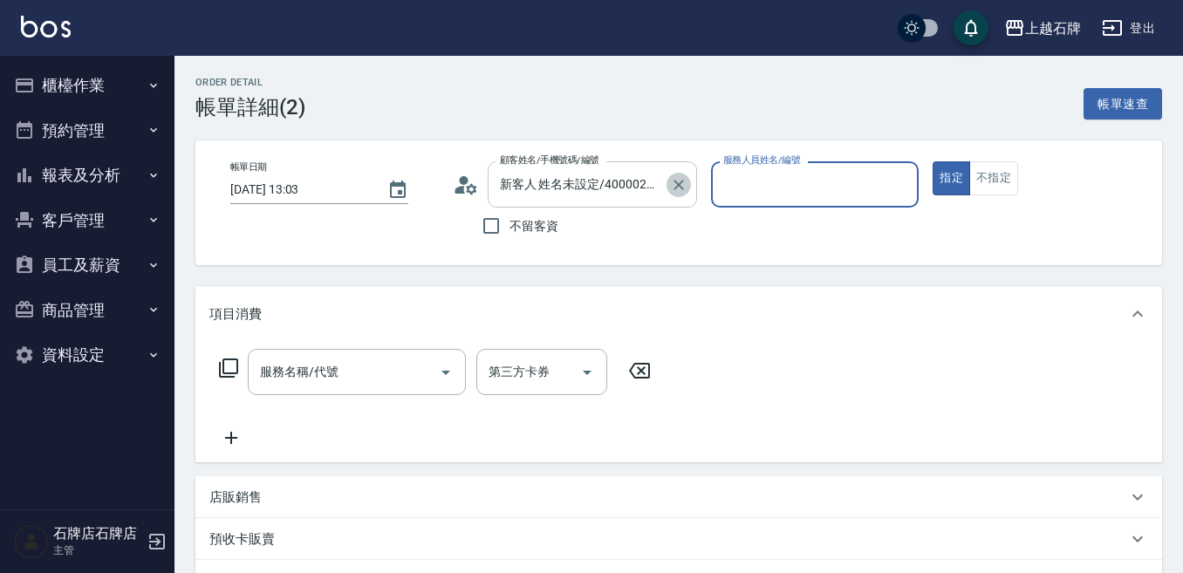
click at [672, 187] on icon "Clear" at bounding box center [678, 184] width 17 height 17
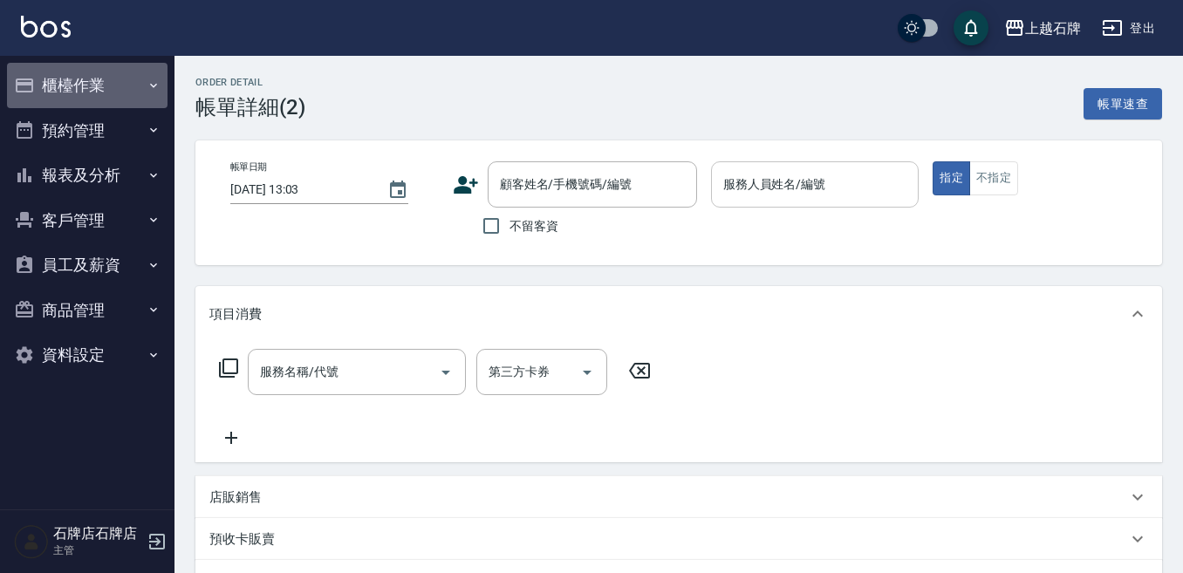
click at [84, 86] on button "櫃檯作業" at bounding box center [87, 85] width 160 height 45
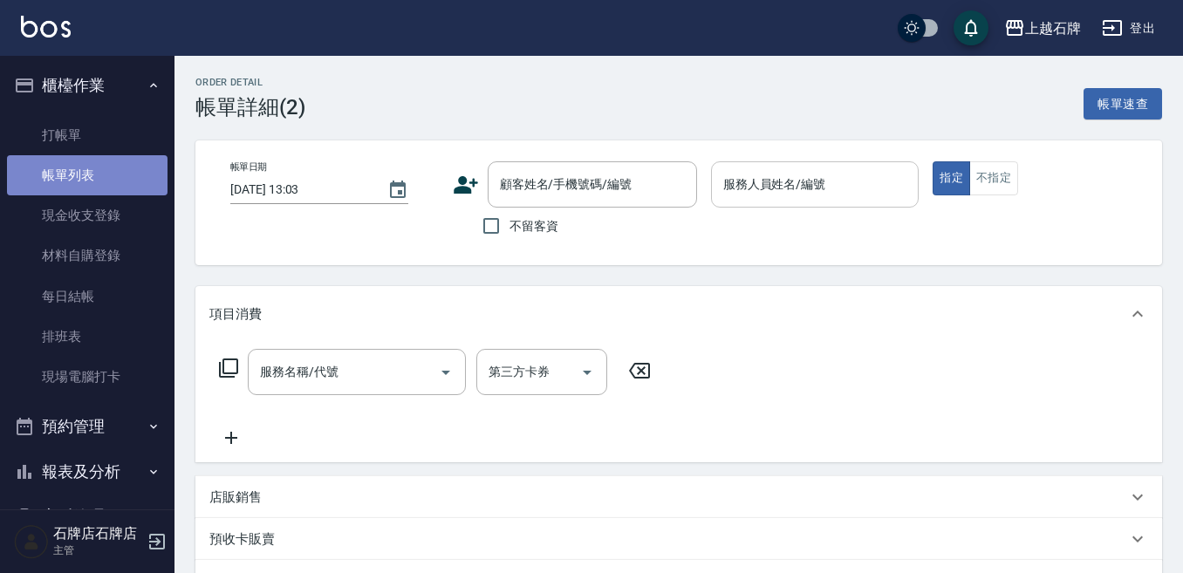
click at [92, 176] on link "帳單列表" at bounding box center [87, 175] width 160 height 40
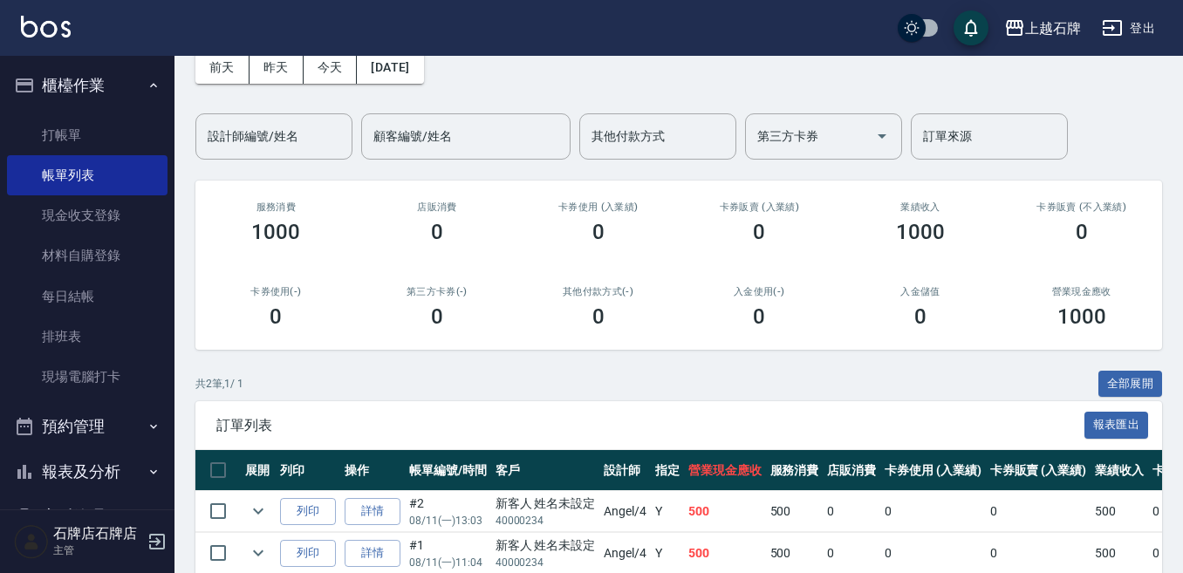
scroll to position [174, 0]
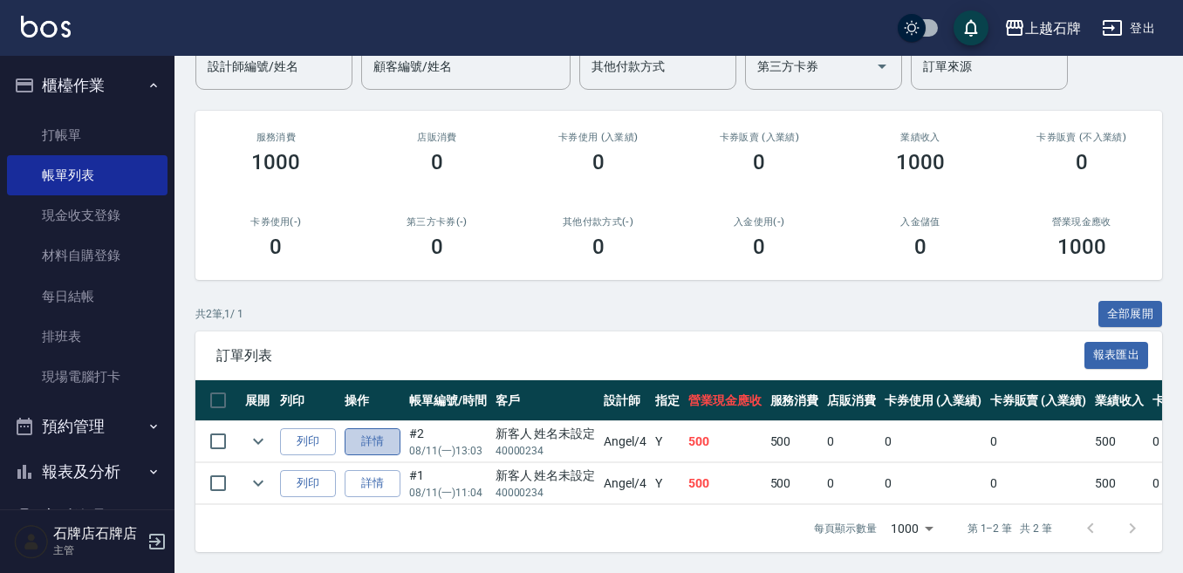
click at [353, 428] on link "詳情" at bounding box center [372, 441] width 56 height 27
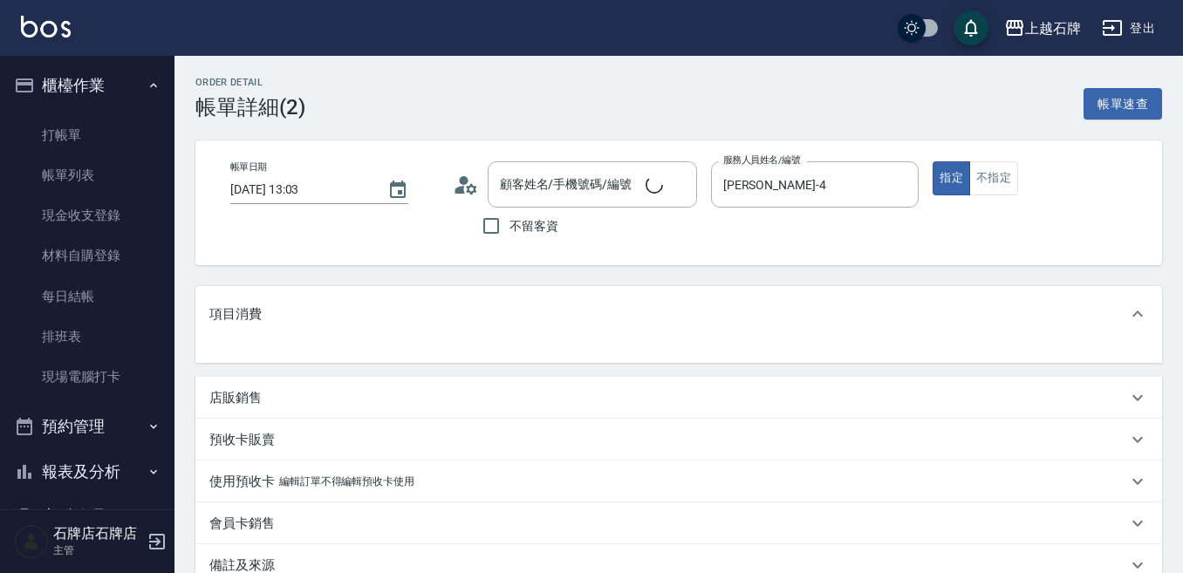
type input "新客人 姓名未設定/40000234/null"
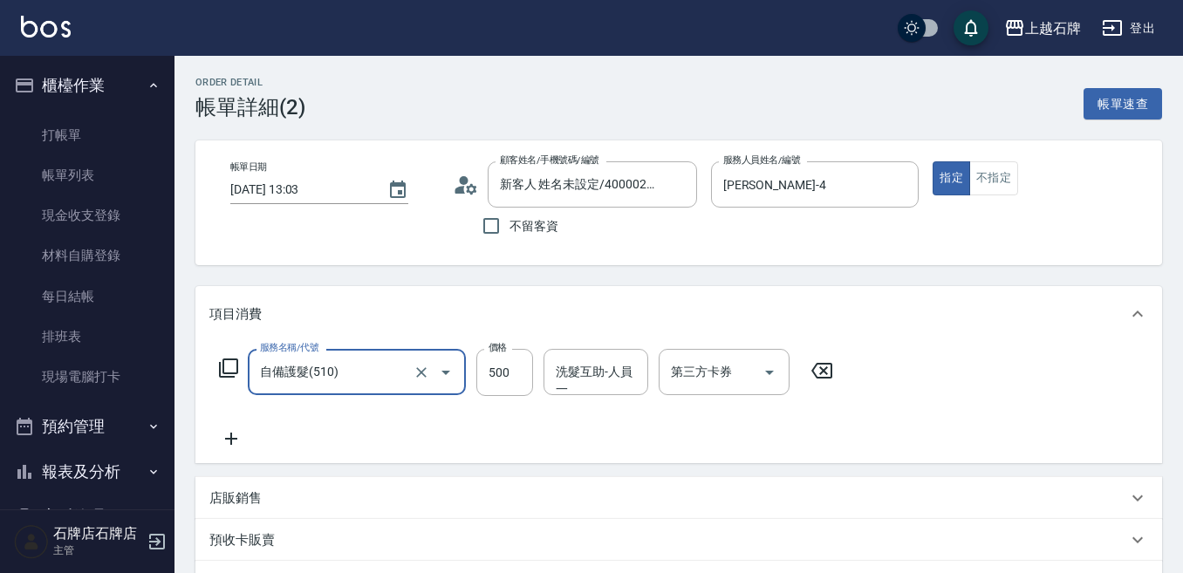
click at [823, 364] on icon at bounding box center [821, 371] width 21 height 16
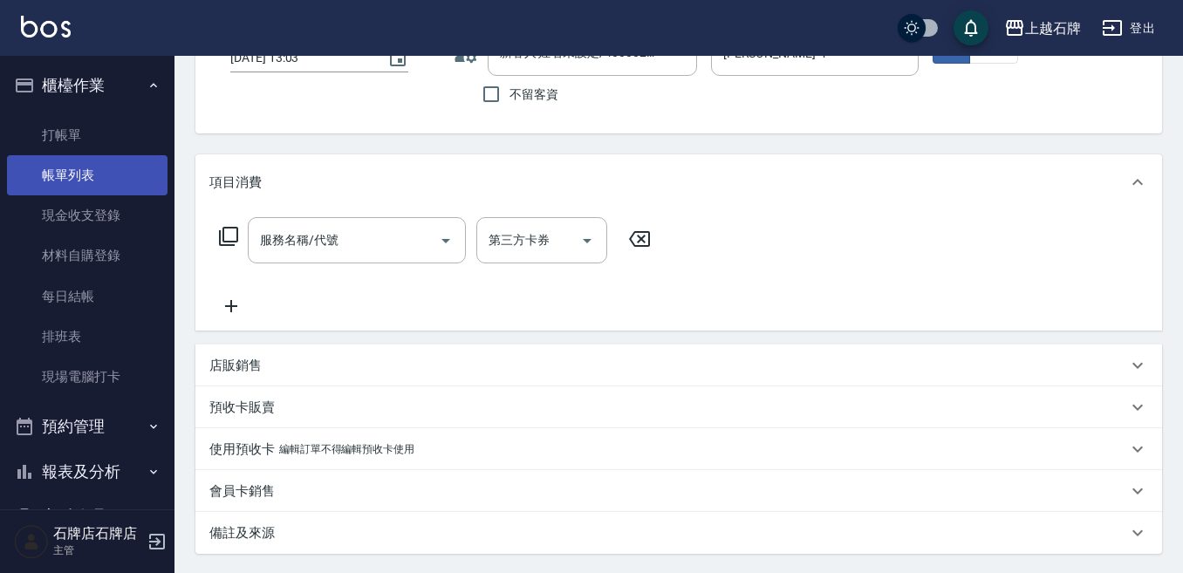
scroll to position [126, 0]
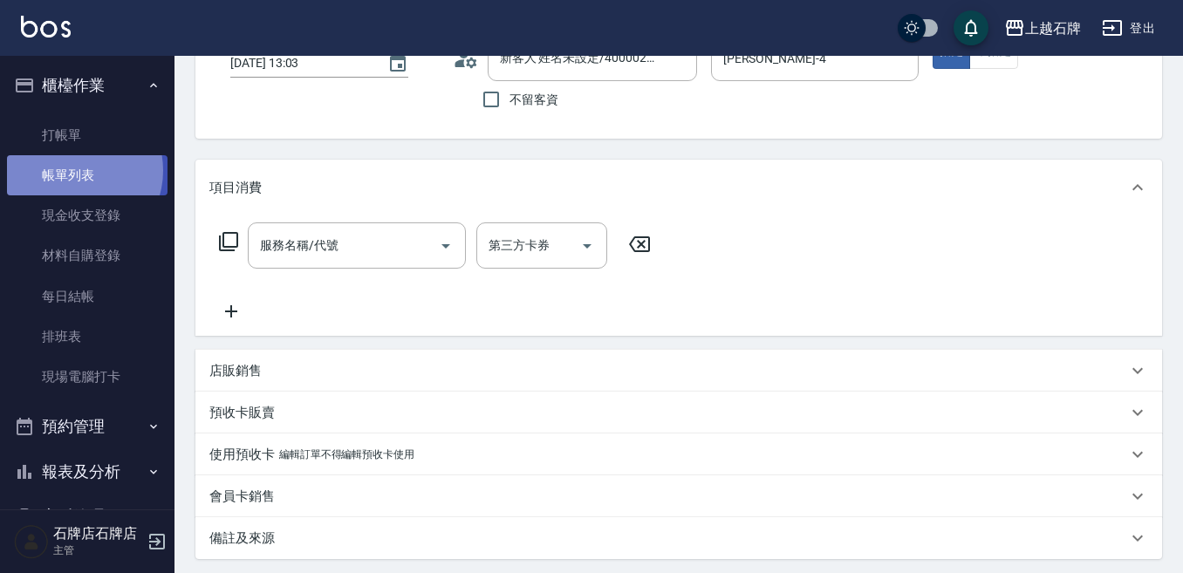
click at [78, 170] on link "帳單列表" at bounding box center [87, 175] width 160 height 40
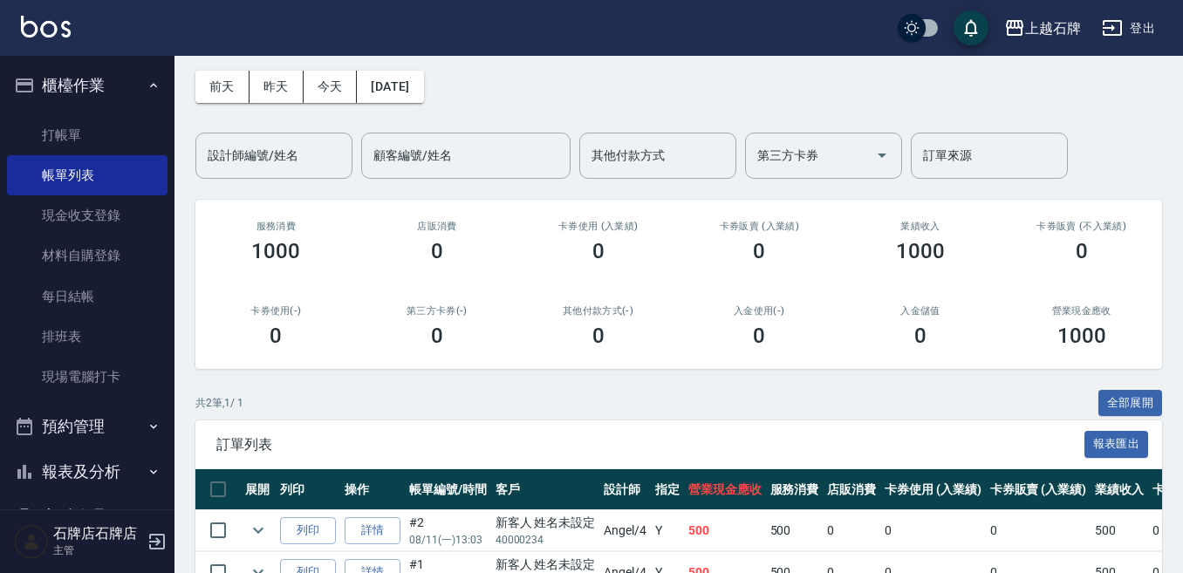
scroll to position [174, 0]
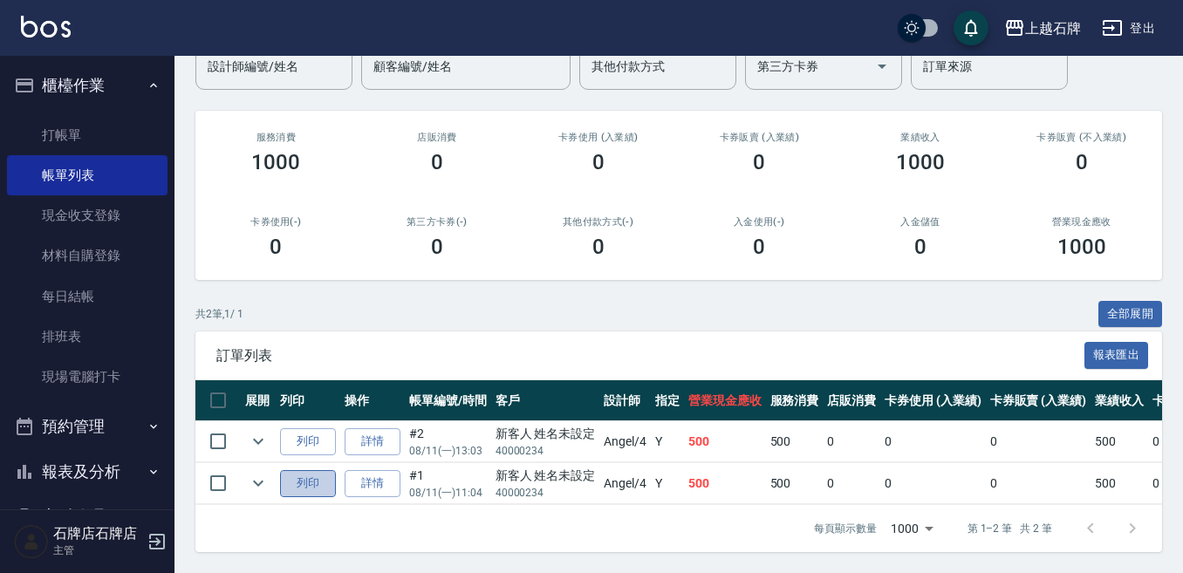
click at [312, 470] on button "列印" at bounding box center [308, 483] width 56 height 27
